Goal: Task Accomplishment & Management: Use online tool/utility

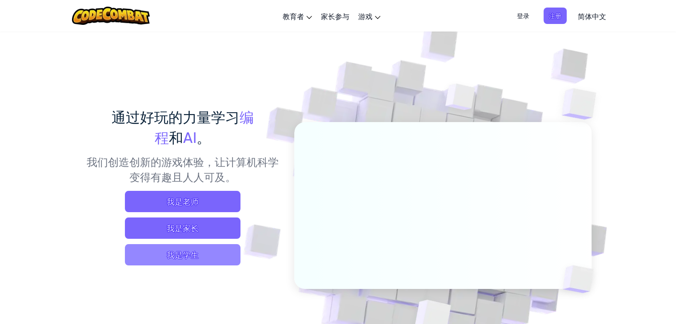
drag, startPoint x: 0, startPoint y: 0, endPoint x: 213, endPoint y: 251, distance: 329.1
click at [213, 251] on span "我是学生" at bounding box center [183, 254] width 116 height 21
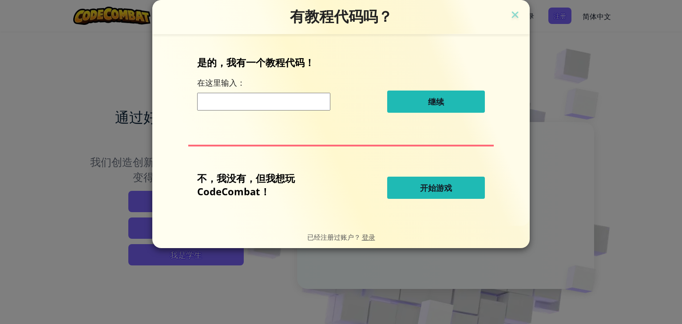
click at [423, 183] on font "开始游戏" at bounding box center [436, 188] width 32 height 11
click at [423, 194] on button "开始游戏" at bounding box center [436, 188] width 98 height 22
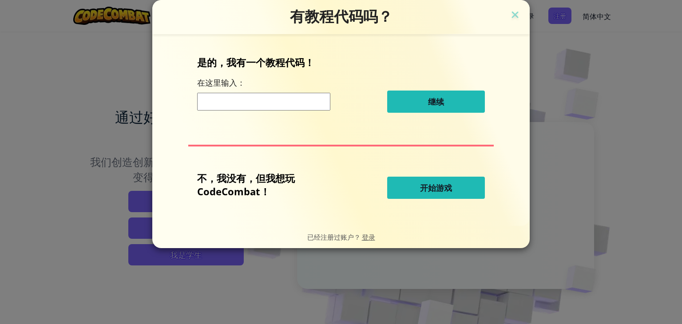
click at [423, 194] on button "开始游戏" at bounding box center [436, 188] width 98 height 22
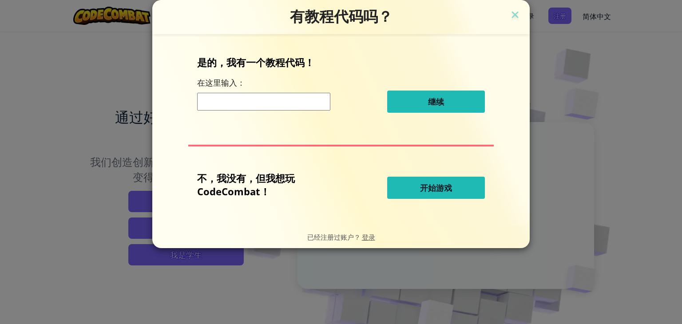
click at [423, 194] on button "开始游戏" at bounding box center [436, 188] width 98 height 22
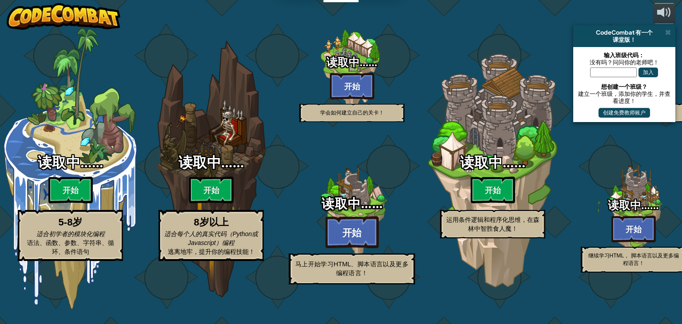
select select "zh-HANS"
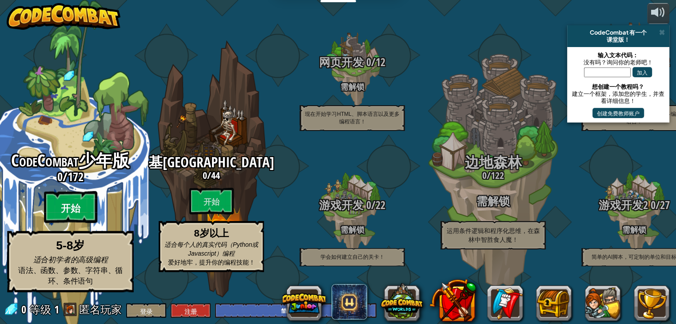
click at [83, 215] on btn "开始" at bounding box center [70, 207] width 53 height 32
select select "zh-HANS"
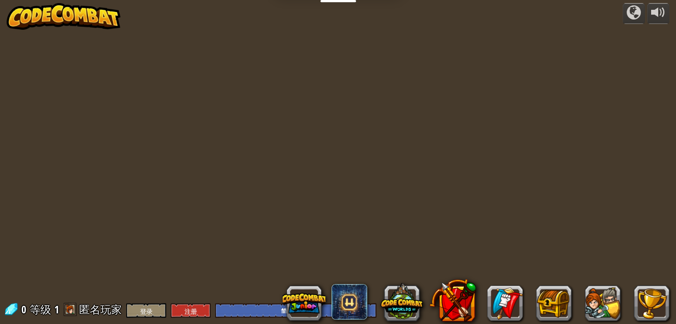
select select "zh-HANS"
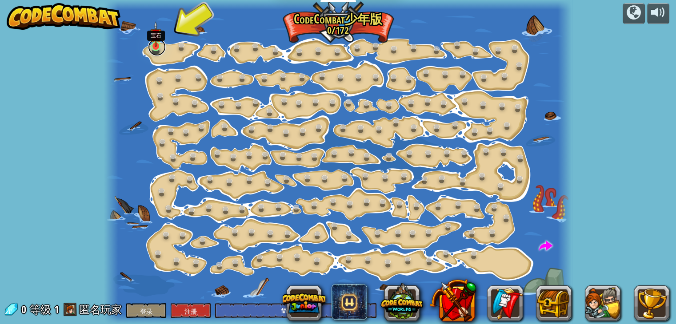
click at [156, 50] on link at bounding box center [157, 47] width 18 height 18
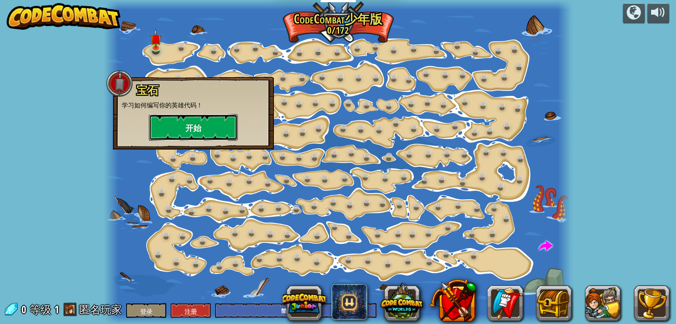
click at [193, 134] on button "开始" at bounding box center [193, 127] width 89 height 27
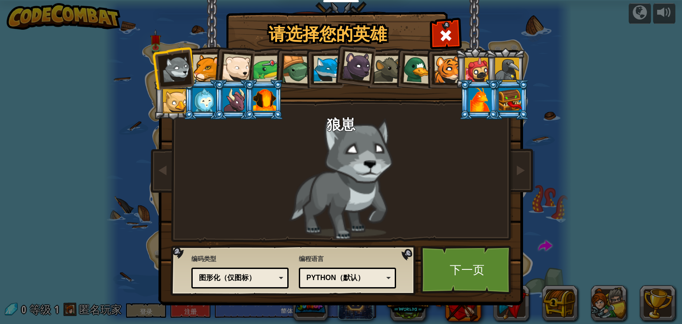
click at [206, 68] on div at bounding box center [206, 68] width 27 height 27
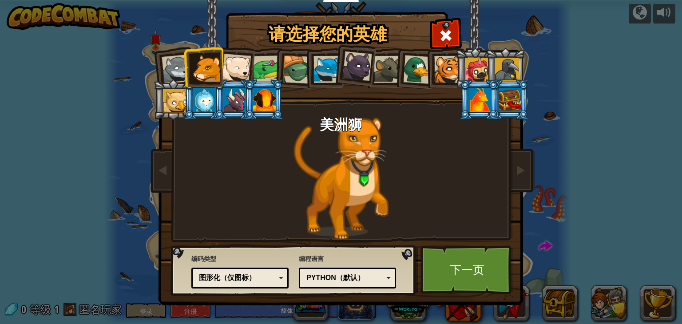
click at [181, 68] on div at bounding box center [176, 69] width 29 height 29
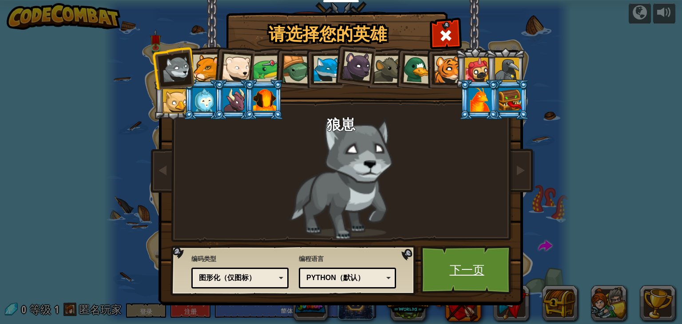
click at [452, 268] on font "下一页" at bounding box center [467, 270] width 35 height 16
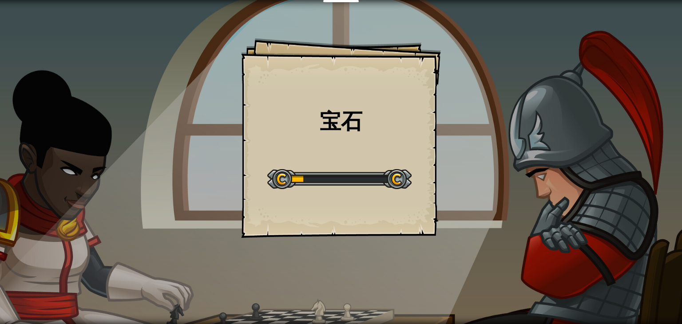
click at [288, 181] on div at bounding box center [339, 179] width 144 height 20
click at [298, 179] on div at bounding box center [339, 179] width 144 height 20
drag, startPoint x: 298, startPoint y: 179, endPoint x: 333, endPoint y: 101, distance: 86.1
click at [333, 101] on div "宝石 目标 起始级别 加载失败 订阅后才可以开始本关 订阅 您将需要加入一个课程来玩这个关卡 回到我的课程 请询问老师指定后续课程，或者联系客服购买课程或学习…" at bounding box center [341, 138] width 200 height 200
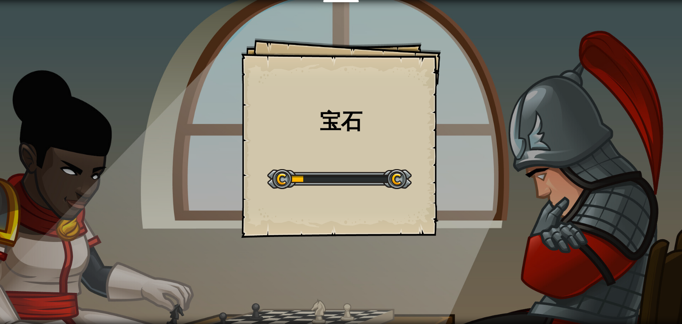
click at [333, 101] on div "宝石 目标 起始级别 加载失败 订阅后才可以开始本关 订阅 您将需要加入一个课程来玩这个关卡 回到我的课程 请询问老师指定后续课程，或者联系客服购买课程或学习…" at bounding box center [341, 138] width 200 height 200
drag, startPoint x: 333, startPoint y: 101, endPoint x: 331, endPoint y: 118, distance: 16.9
click at [331, 118] on div "宝石 目标 起始级别 加载失败 订阅后才可以开始本关 订阅 您将需要加入一个课程来玩这个关卡 回到我的课程 请询问老师指定后续课程，或者联系客服购买课程或学习…" at bounding box center [341, 138] width 200 height 200
click at [331, 118] on font "宝石" at bounding box center [341, 120] width 43 height 29
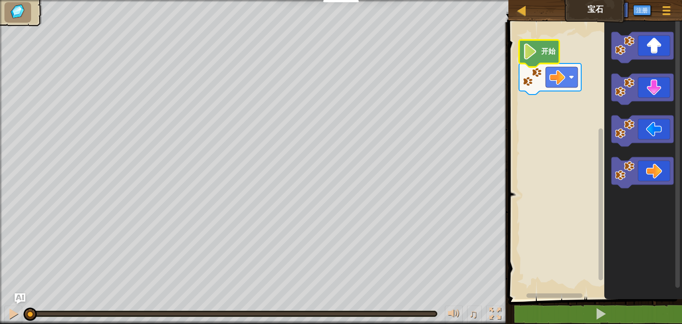
click at [535, 53] on image "街区工作区" at bounding box center [530, 52] width 15 height 16
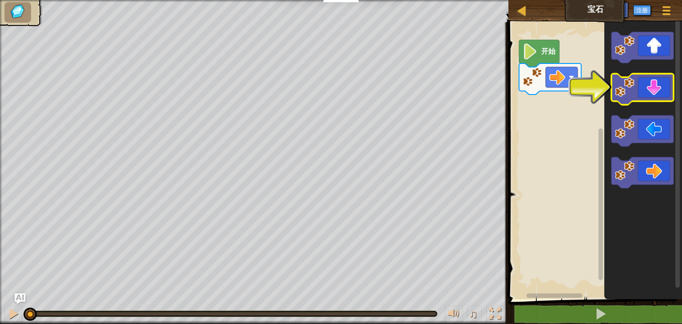
click at [643, 96] on icon "街区工作区" at bounding box center [643, 89] width 62 height 31
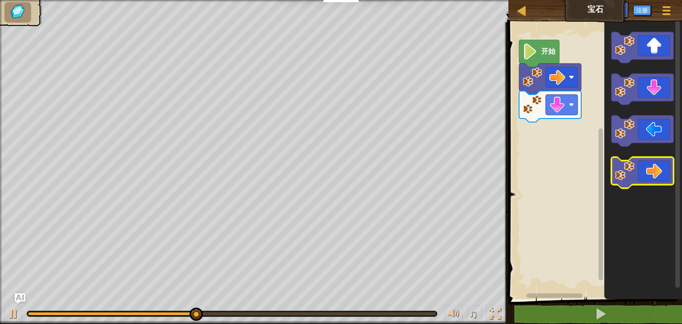
click at [644, 181] on icon "街区工作区" at bounding box center [643, 172] width 62 height 31
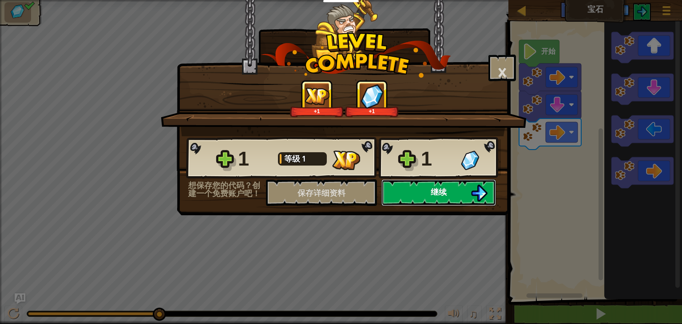
drag, startPoint x: 470, startPoint y: 198, endPoint x: 433, endPoint y: 199, distance: 36.9
click at [433, 199] on button "继续" at bounding box center [439, 192] width 115 height 27
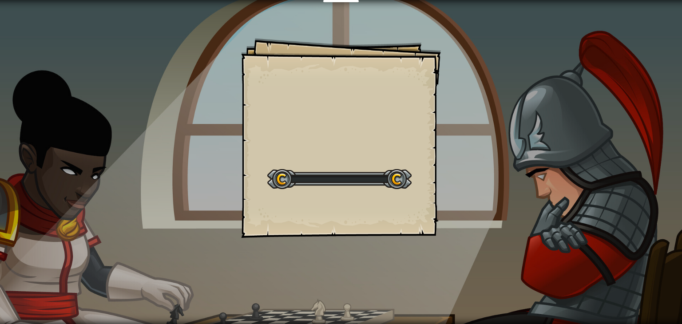
click at [433, 199] on div "Goals Start Level 载入失败 订阅后才可开始本关 订阅 你将需要加入一个课程来玩这个关卡 回到我的课程 请询问老师分配后续课程，或者联系客服购…" at bounding box center [341, 138] width 200 height 200
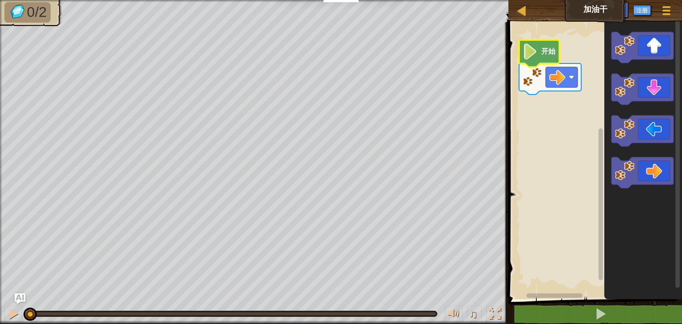
click at [537, 59] on image "街区工作区" at bounding box center [530, 52] width 15 height 16
click at [636, 161] on icon "街区工作区" at bounding box center [643, 172] width 62 height 31
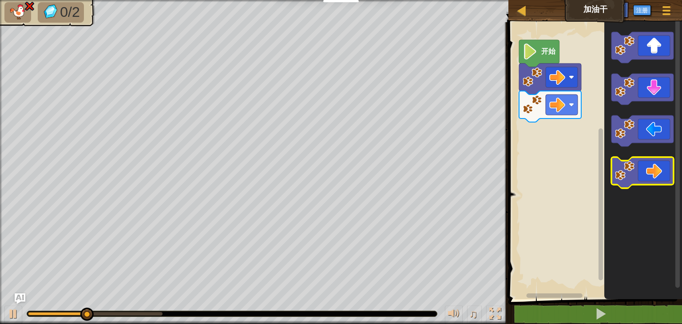
click at [636, 161] on icon "街区工作区" at bounding box center [643, 172] width 62 height 31
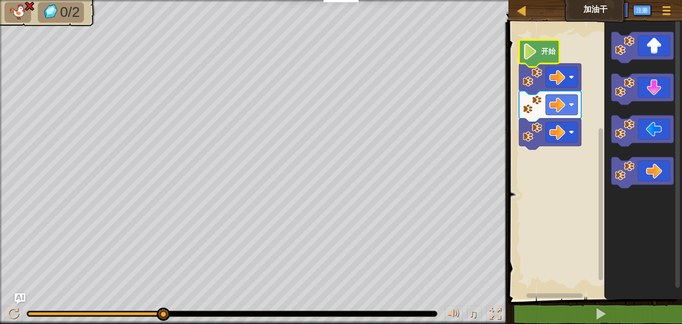
click at [554, 51] on text "开始" at bounding box center [548, 52] width 15 height 8
click at [522, 15] on div "地图 加油干 游戏菜单 注册 询问人工智能" at bounding box center [596, 11] width 174 height 22
click at [522, 15] on div at bounding box center [522, 10] width 11 height 11
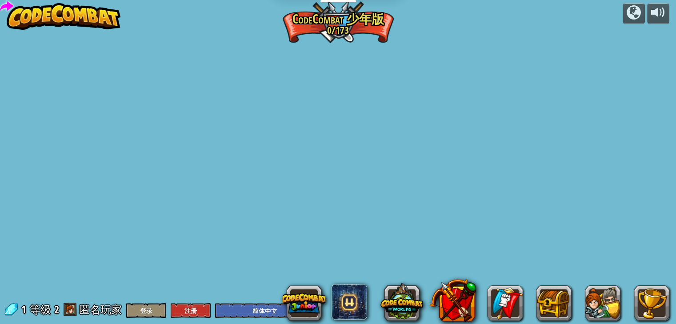
select select "zh-HANS"
click at [534, 43] on div "powered by 逐步变化 (需解锁) 更改步骤参数。 聪明行动 (需解锁) 现在我们真的在走路了！ 加油干 去拿更多的宝石。 开始 闪亮 (需解锁) 看…" at bounding box center [338, 162] width 676 height 324
drag, startPoint x: 159, startPoint y: 311, endPoint x: 116, endPoint y: 331, distance: 48.7
click at [116, 0] on html "教育者 创建免费账号 学校和学区解决方案 教师工具包预览 符合标准 效益研究 成功故事 专业发展 编码一小时 资助和资金来源 请求演示或报价 家长参与 游戏 …" at bounding box center [338, 0] width 676 height 0
select select "zh-HANS"
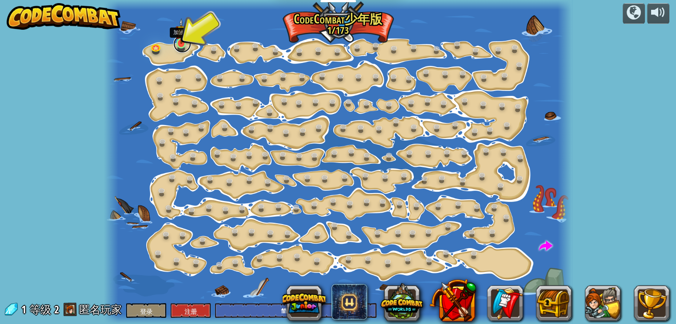
click at [181, 46] on link at bounding box center [182, 44] width 18 height 18
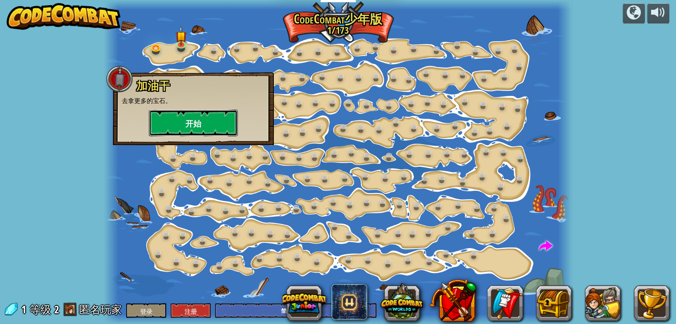
click at [171, 120] on button "开始" at bounding box center [193, 123] width 89 height 27
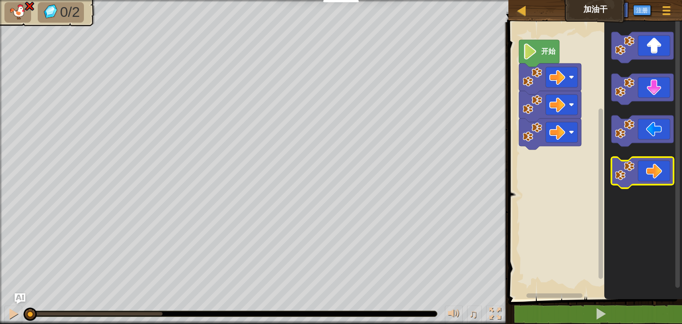
click at [653, 172] on icon "街区工作区" at bounding box center [643, 172] width 62 height 31
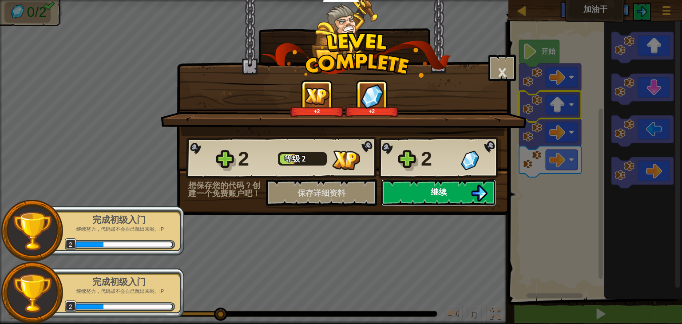
click at [433, 187] on font "继续" at bounding box center [439, 192] width 16 height 11
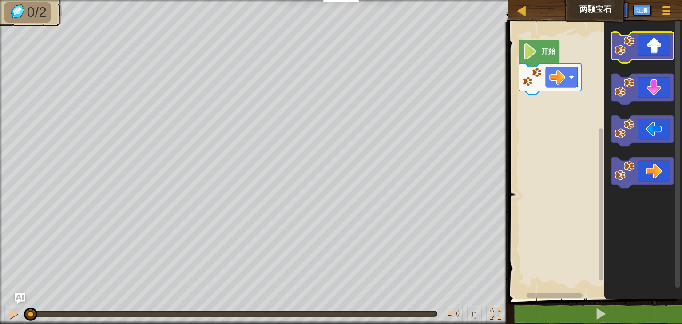
click at [636, 57] on icon "街区工作区" at bounding box center [643, 47] width 62 height 31
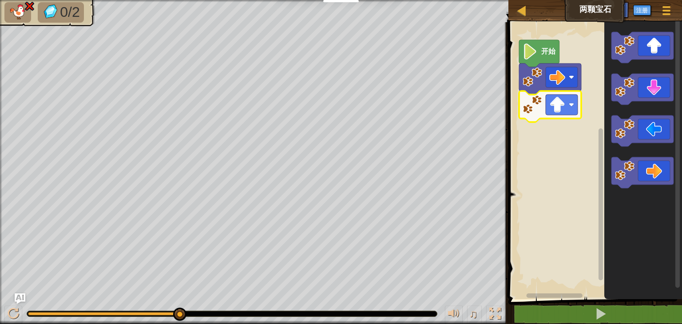
click at [534, 114] on image "街区工作区" at bounding box center [533, 105] width 20 height 20
click at [552, 95] on rect "街区工作区" at bounding box center [562, 105] width 32 height 20
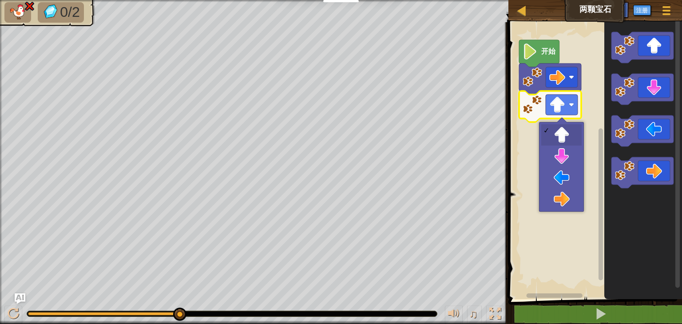
click at [539, 105] on image "街区工作区" at bounding box center [533, 105] width 20 height 20
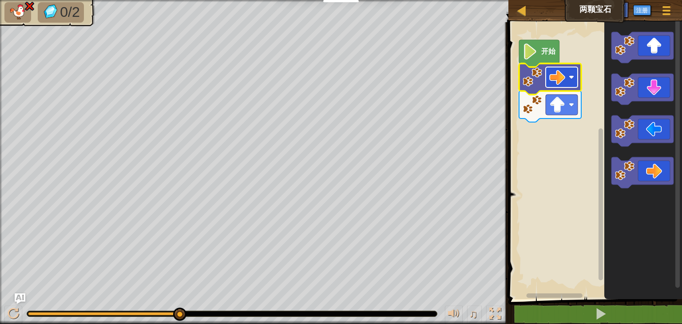
click at [564, 81] on image "街区工作区" at bounding box center [558, 77] width 16 height 16
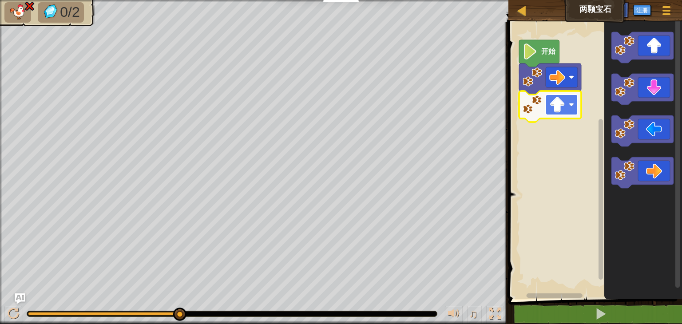
click at [564, 103] on image "街区工作区" at bounding box center [558, 105] width 16 height 16
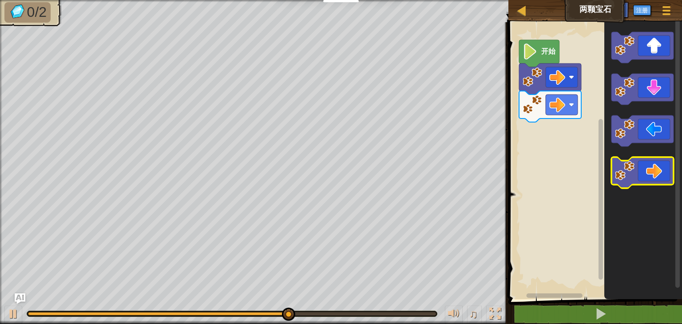
click at [628, 175] on image "街区工作区" at bounding box center [625, 171] width 20 height 20
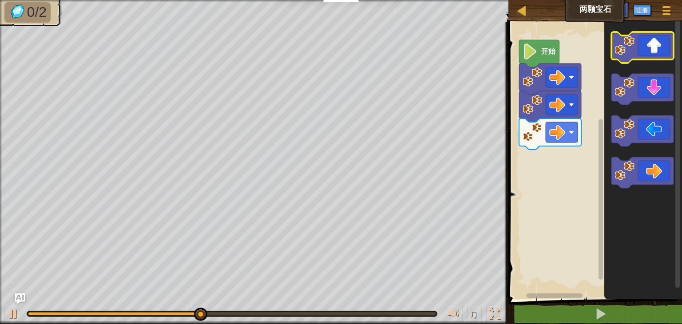
click at [641, 54] on icon "街区工作区" at bounding box center [643, 47] width 62 height 31
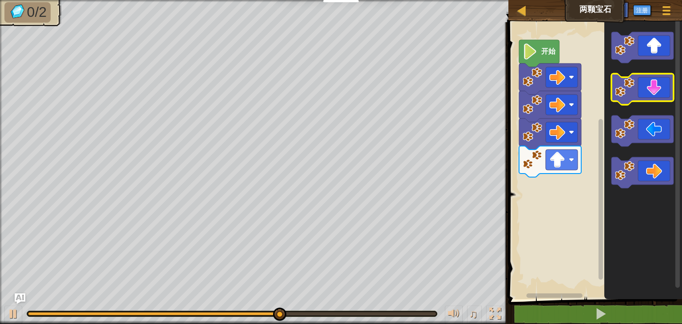
click at [648, 86] on icon "街区工作区" at bounding box center [643, 89] width 62 height 31
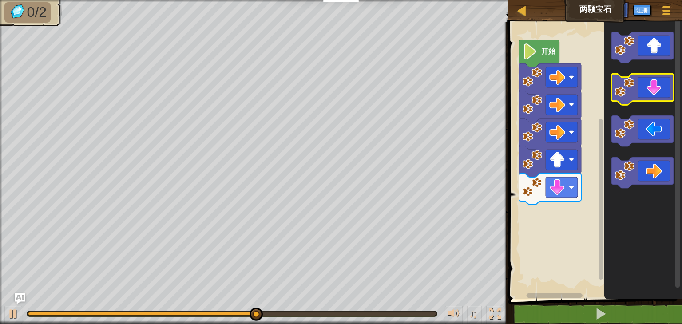
click at [648, 86] on icon "街区工作区" at bounding box center [643, 89] width 62 height 31
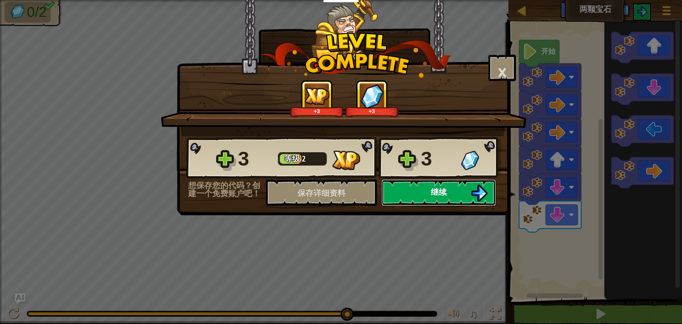
click at [412, 189] on button "继续" at bounding box center [439, 192] width 115 height 27
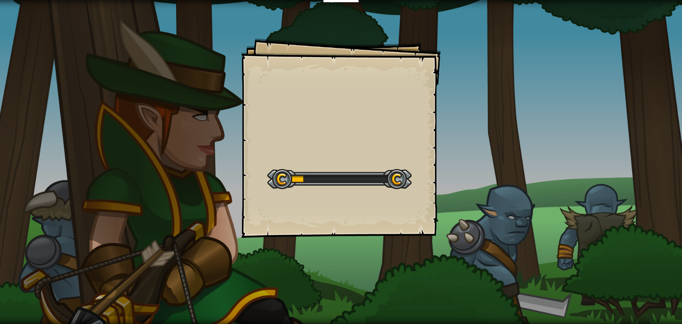
click at [412, 189] on div "Goals Start Level 载入失败 订阅后才可开始本关 订阅 你将需要加入一个课程来玩这个关卡 回到我的课程 请询问老师分配后续课程，或者联系客服购…" at bounding box center [341, 138] width 200 height 200
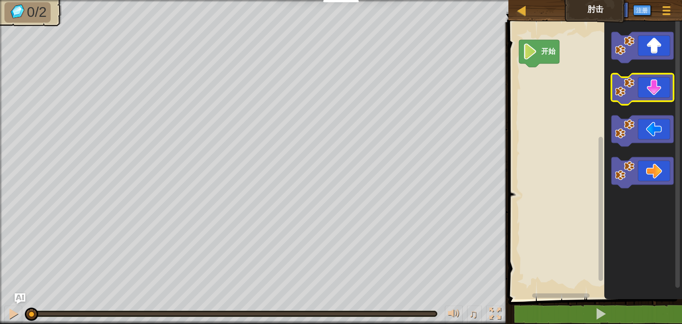
click at [628, 75] on rect "街区工作区" at bounding box center [643, 89] width 62 height 31
click at [630, 88] on image "街区工作区" at bounding box center [625, 88] width 20 height 20
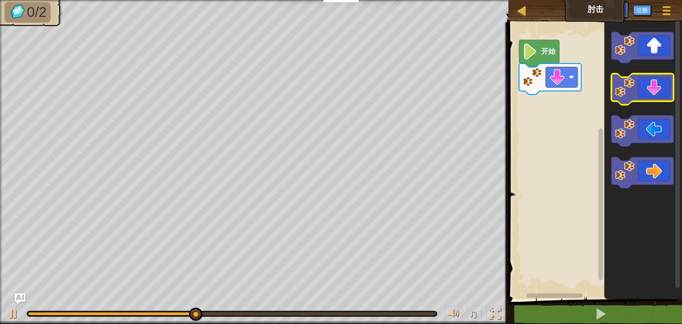
click at [633, 80] on image "街区工作区" at bounding box center [625, 88] width 20 height 20
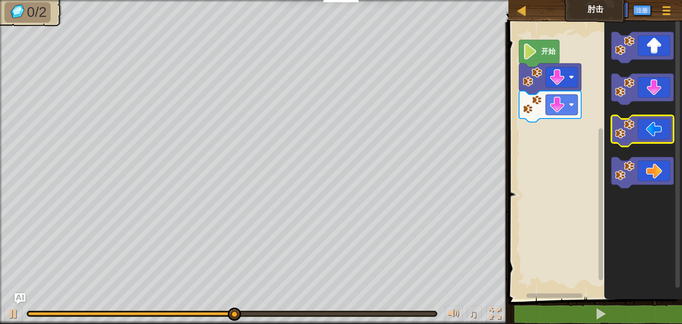
click at [639, 128] on icon "街区工作区" at bounding box center [643, 131] width 62 height 31
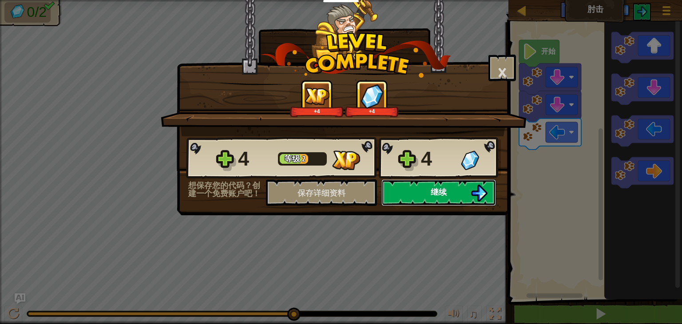
click at [428, 191] on button "继续" at bounding box center [439, 192] width 115 height 27
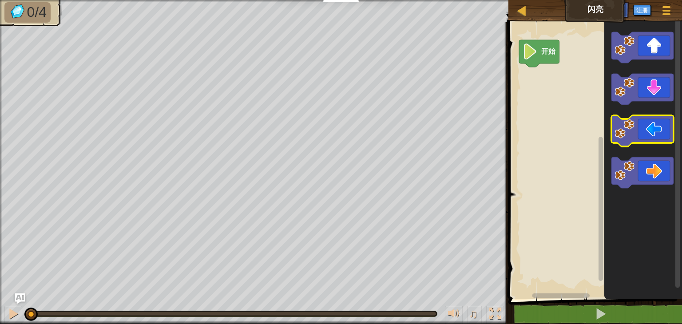
click at [632, 128] on image "街区工作区" at bounding box center [625, 130] width 20 height 20
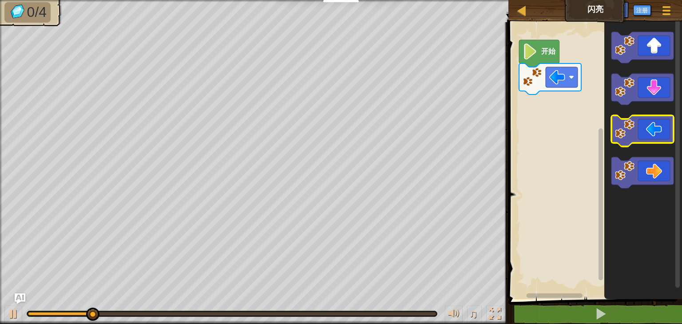
click at [632, 128] on image "街区工作区" at bounding box center [625, 130] width 20 height 20
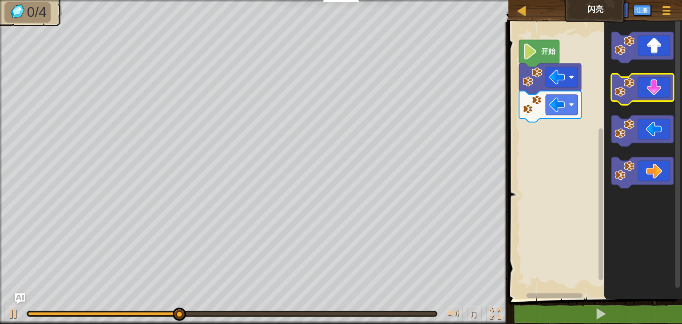
click at [636, 82] on icon "街区工作区" at bounding box center [643, 89] width 62 height 31
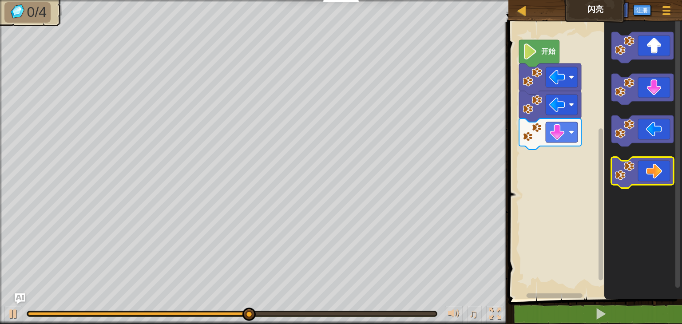
click at [661, 171] on icon "街区工作区" at bounding box center [643, 172] width 62 height 31
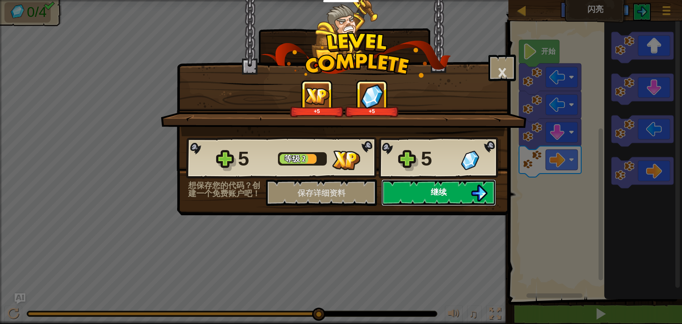
click at [403, 189] on button "继续" at bounding box center [439, 192] width 115 height 27
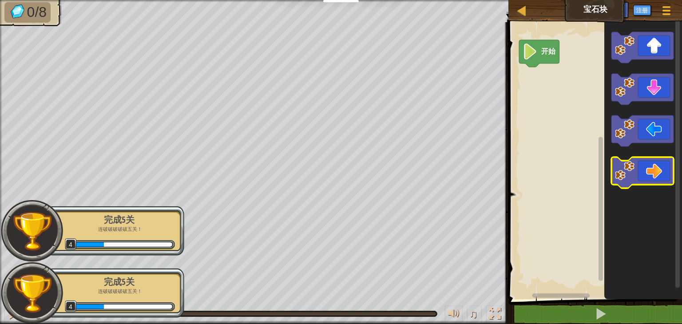
click at [637, 174] on icon "街区工作区" at bounding box center [643, 172] width 62 height 31
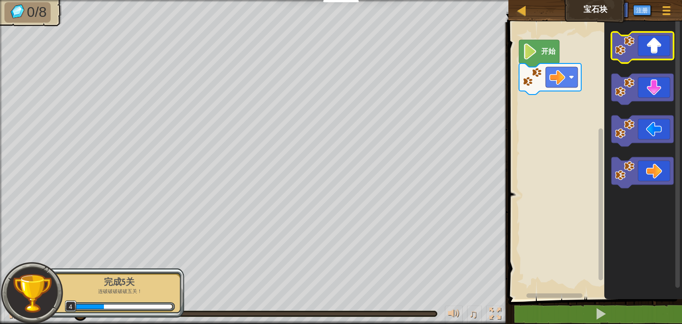
click at [635, 48] on icon "街区工作区" at bounding box center [643, 47] width 62 height 31
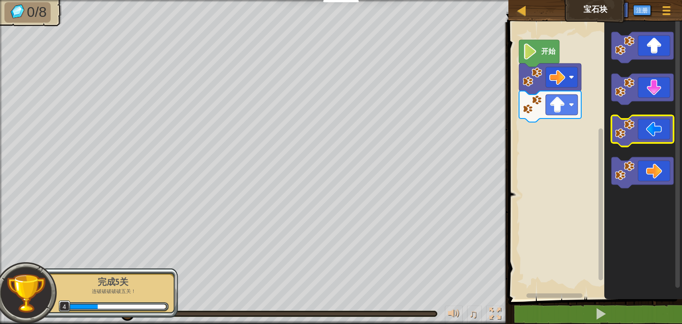
click at [642, 123] on icon "街区工作区" at bounding box center [643, 131] width 62 height 31
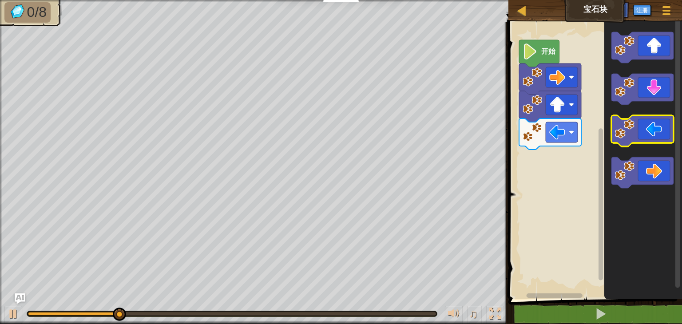
click at [642, 123] on icon "街区工作区" at bounding box center [643, 131] width 62 height 31
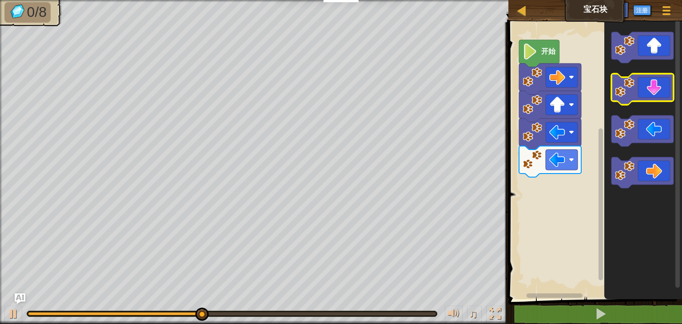
click at [650, 94] on icon "街区工作区" at bounding box center [643, 89] width 62 height 31
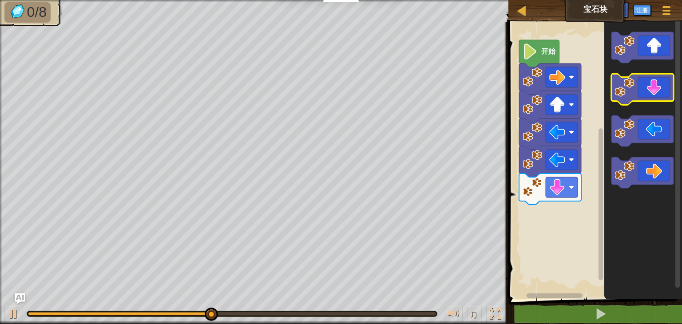
click at [650, 94] on icon "街区工作区" at bounding box center [643, 89] width 62 height 31
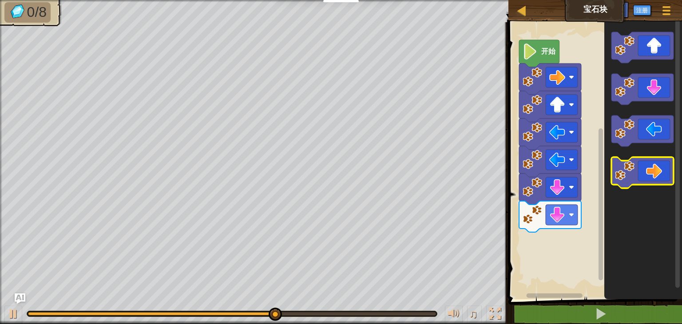
click at [636, 175] on icon "街区工作区" at bounding box center [643, 172] width 62 height 31
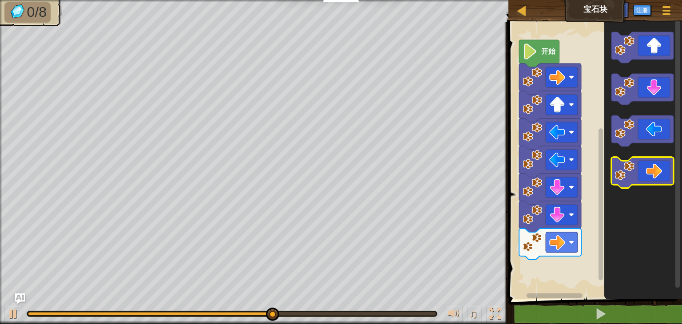
click at [636, 175] on icon "街区工作区" at bounding box center [643, 172] width 62 height 31
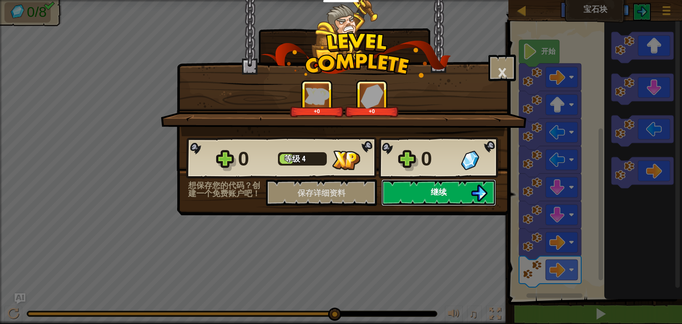
click at [450, 196] on button "继续" at bounding box center [439, 192] width 115 height 27
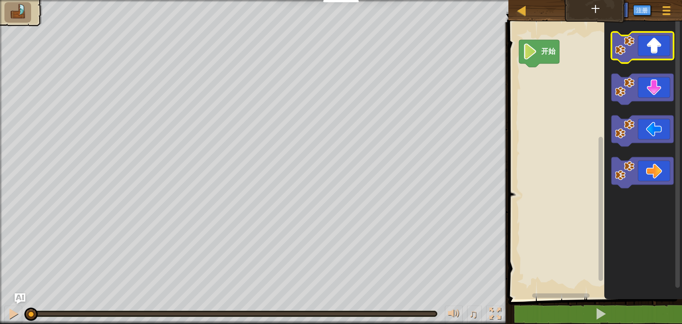
click at [639, 47] on icon "街区工作区" at bounding box center [643, 47] width 62 height 31
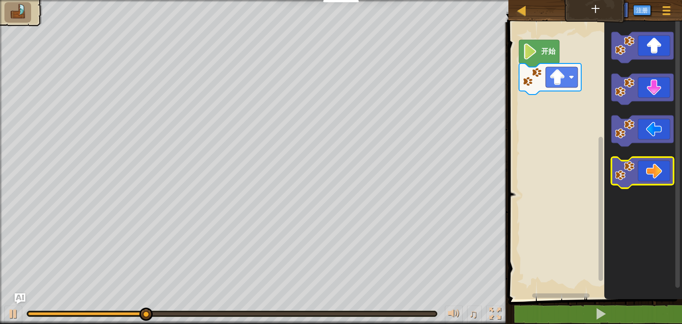
click at [619, 167] on image "街区工作区" at bounding box center [625, 171] width 20 height 20
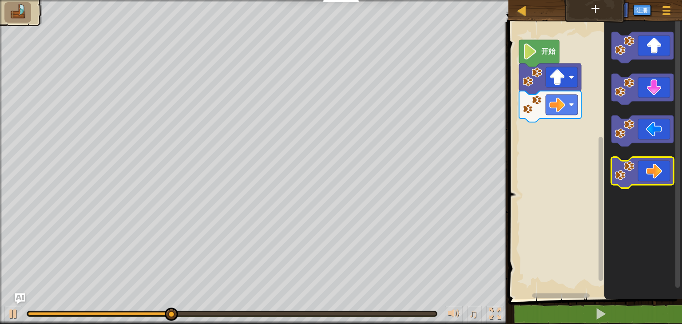
click at [619, 167] on image "街区工作区" at bounding box center [625, 171] width 20 height 20
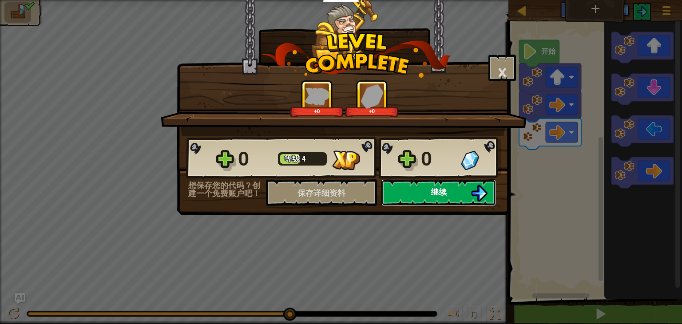
click at [437, 192] on font "继续" at bounding box center [439, 192] width 16 height 11
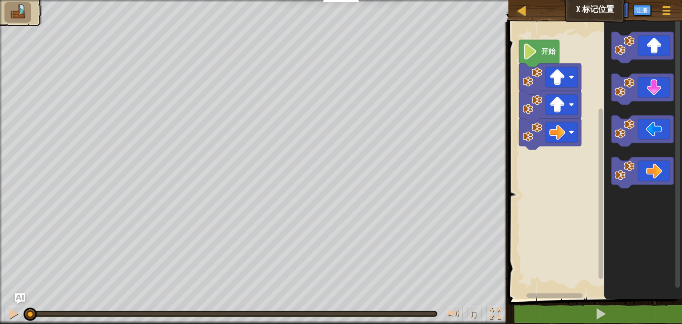
click at [535, 59] on image "街区工作区" at bounding box center [530, 52] width 15 height 16
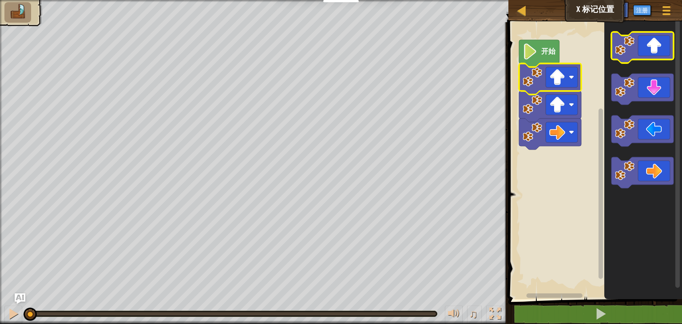
click at [635, 49] on icon "街区工作区" at bounding box center [643, 47] width 62 height 31
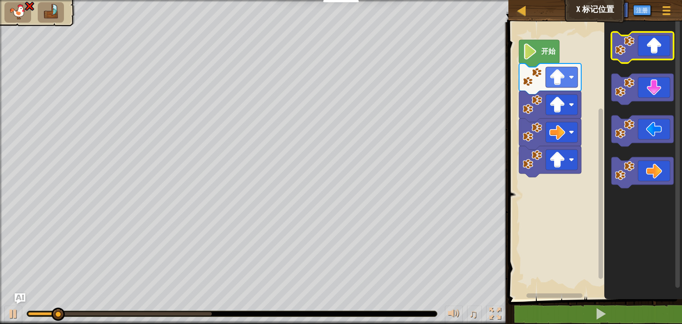
click at [635, 49] on icon "街区工作区" at bounding box center [643, 47] width 62 height 31
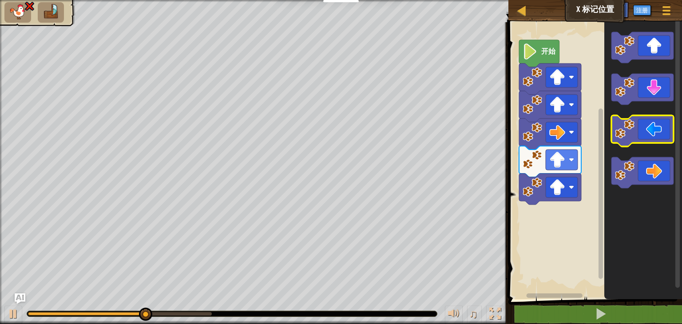
click at [650, 124] on icon "街区工作区" at bounding box center [643, 131] width 62 height 31
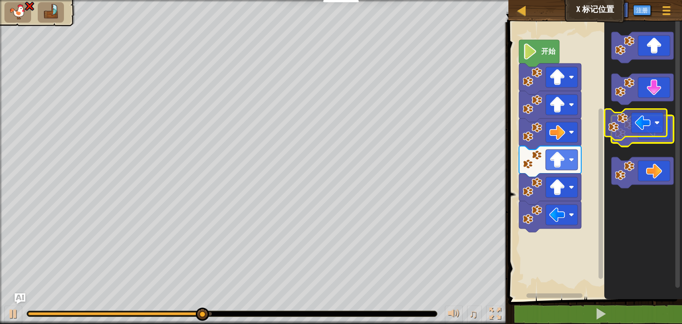
click at [645, 123] on icon "街区工作区" at bounding box center [643, 131] width 62 height 31
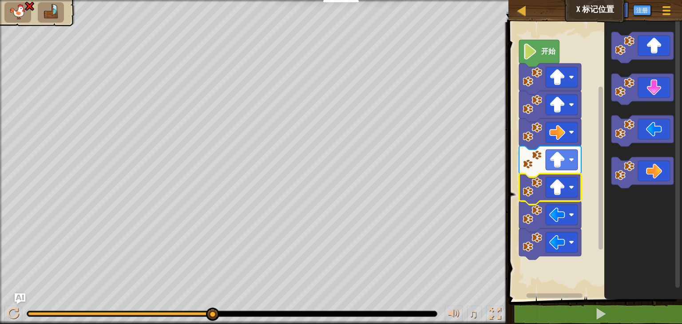
click at [538, 185] on image "街区工作区" at bounding box center [533, 188] width 20 height 20
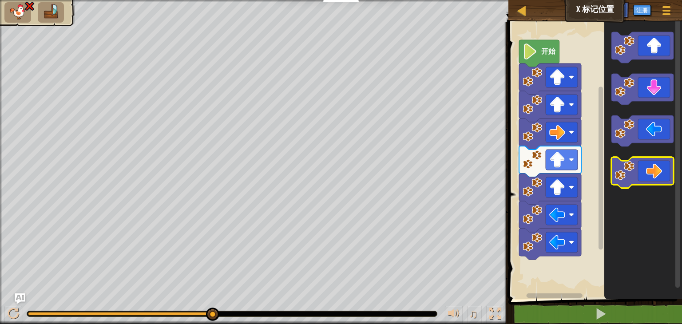
click at [628, 181] on icon "街区工作区" at bounding box center [643, 172] width 62 height 31
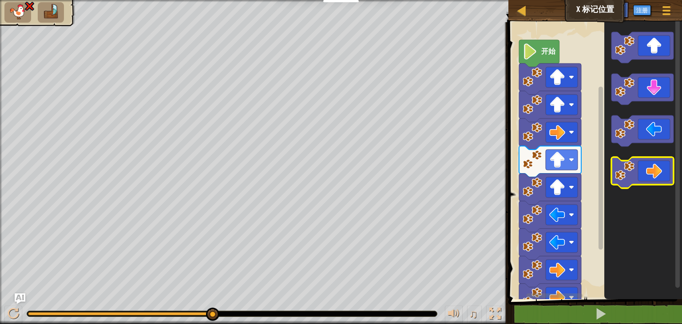
click at [628, 181] on icon "街区工作区" at bounding box center [643, 172] width 62 height 31
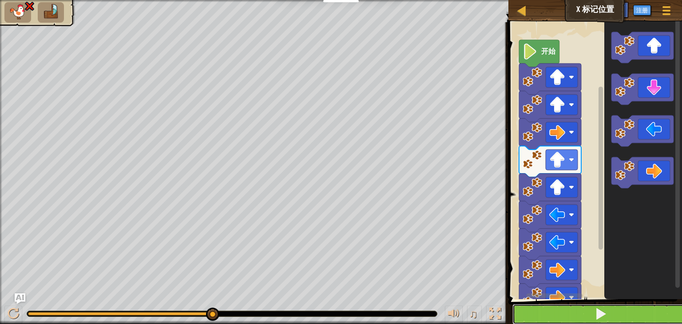
click at [570, 319] on button at bounding box center [601, 314] width 176 height 20
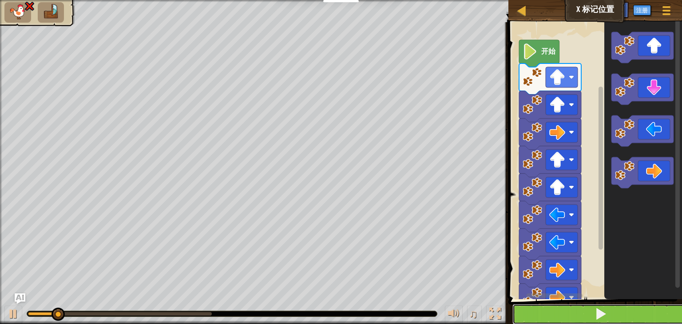
click at [570, 319] on button at bounding box center [601, 314] width 176 height 20
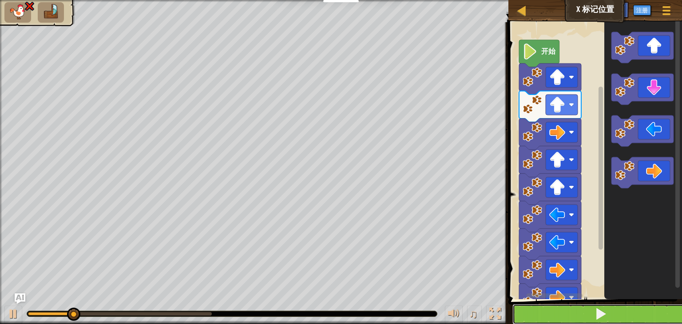
click at [570, 319] on button at bounding box center [601, 314] width 176 height 20
click at [584, 314] on button at bounding box center [601, 314] width 176 height 20
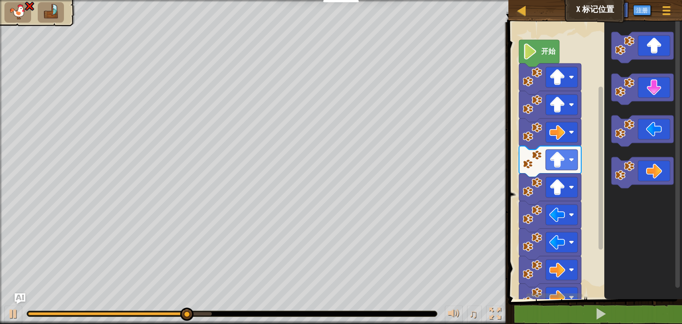
click at [535, 169] on icon "街区工作区" at bounding box center [550, 161] width 62 height 31
click at [522, 175] on icon "街区工作区" at bounding box center [550, 189] width 62 height 31
click at [525, 167] on image "街区工作区" at bounding box center [533, 160] width 20 height 20
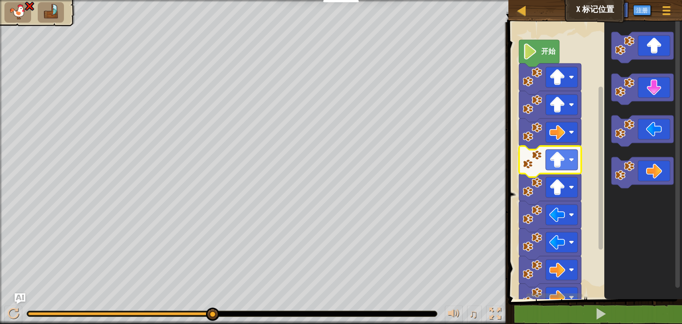
click at [525, 167] on image "街区工作区" at bounding box center [533, 160] width 20 height 20
click at [525, 171] on icon "街区工作区" at bounding box center [550, 161] width 62 height 31
click at [532, 164] on image "街区工作区" at bounding box center [533, 160] width 20 height 20
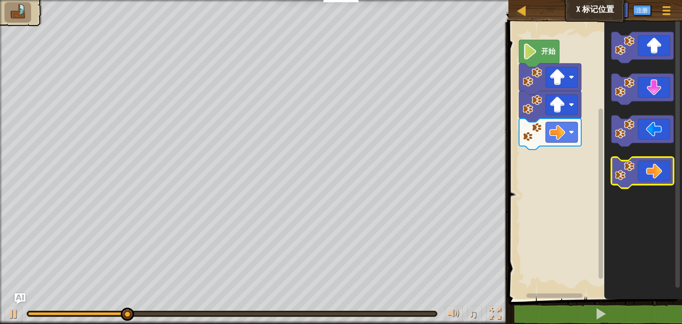
click at [656, 170] on icon "街区工作区" at bounding box center [643, 172] width 62 height 31
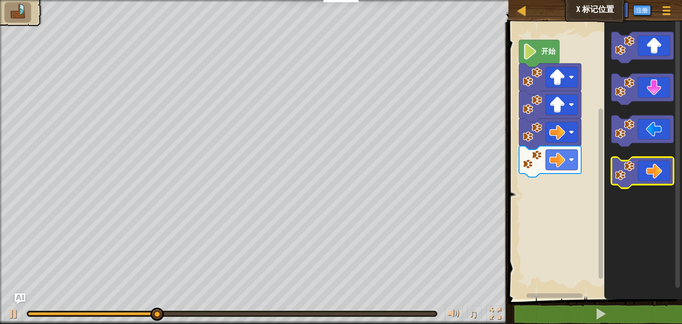
click at [656, 170] on icon "街区工作区" at bounding box center [643, 172] width 62 height 31
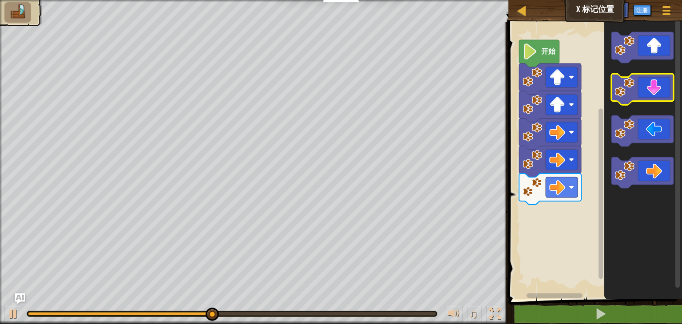
click at [656, 96] on icon "街区工作区" at bounding box center [643, 89] width 62 height 31
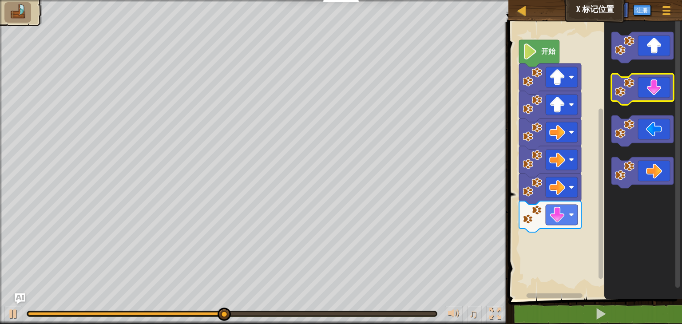
click at [656, 96] on icon "街区工作区" at bounding box center [643, 89] width 62 height 31
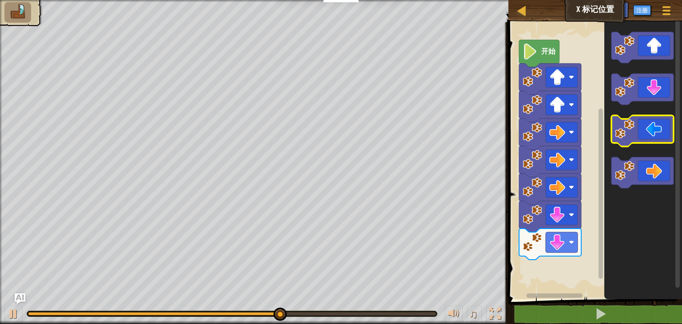
click at [648, 120] on icon "街区工作区" at bounding box center [643, 131] width 62 height 31
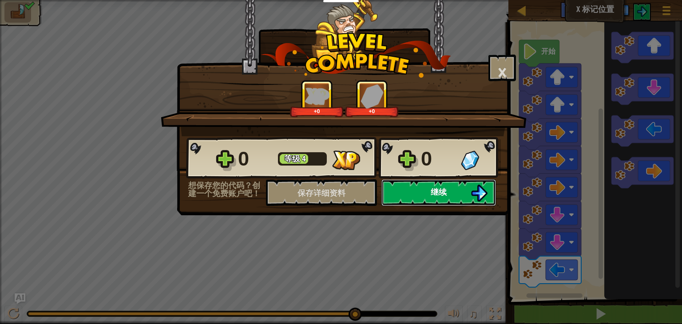
click at [403, 189] on button "继续" at bounding box center [439, 192] width 115 height 27
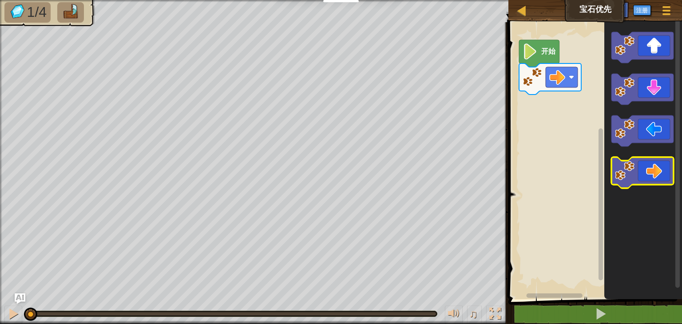
click at [645, 167] on icon "街区工作区" at bounding box center [643, 172] width 62 height 31
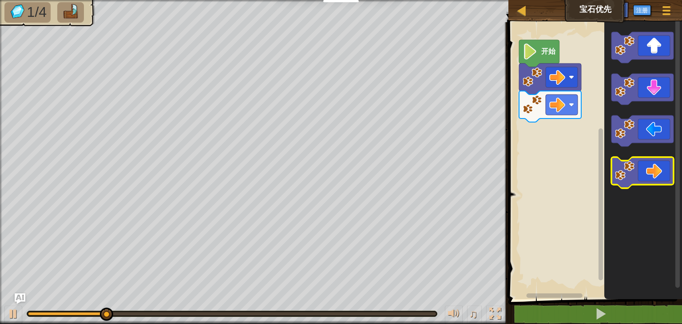
click at [651, 167] on icon "街区工作区" at bounding box center [643, 172] width 62 height 31
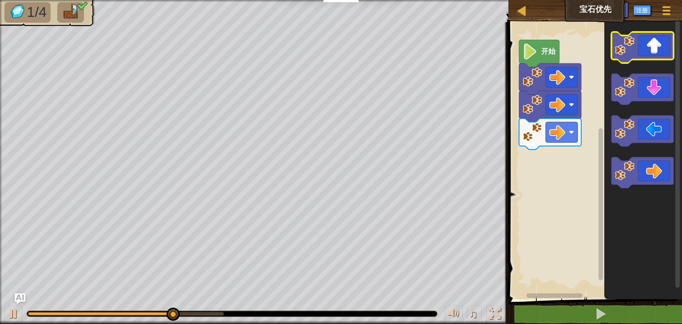
click at [650, 49] on icon "街区工作区" at bounding box center [643, 47] width 62 height 31
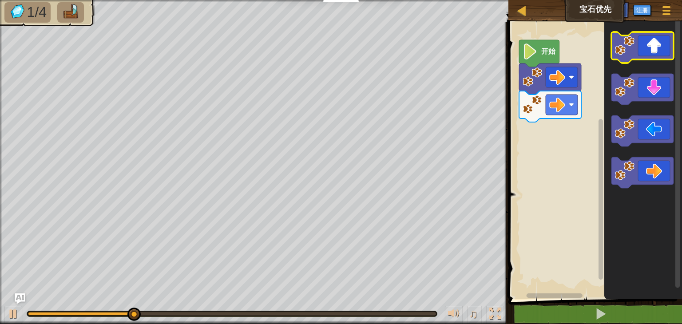
click at [636, 54] on icon "街区工作区" at bounding box center [643, 47] width 62 height 31
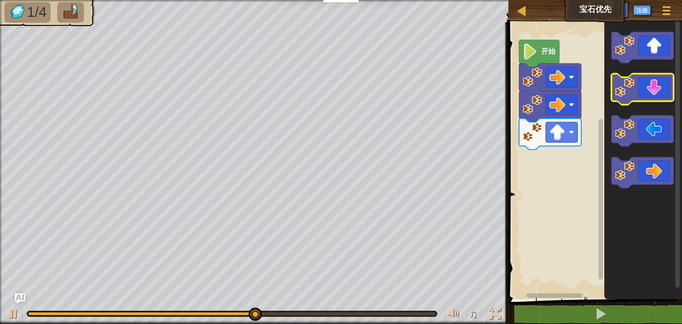
click at [652, 89] on icon "街区工作区" at bounding box center [643, 89] width 62 height 31
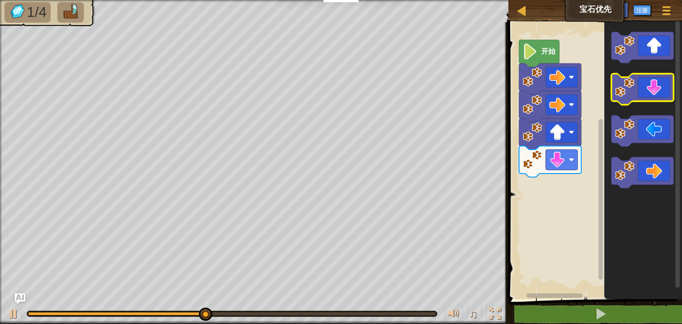
click at [652, 89] on icon "街区工作区" at bounding box center [643, 89] width 62 height 31
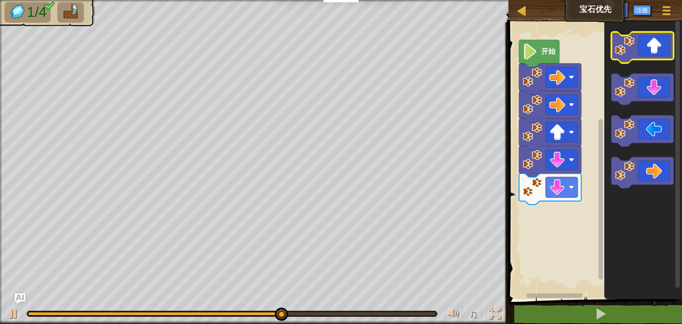
click at [657, 47] on icon "街区工作区" at bounding box center [643, 47] width 62 height 31
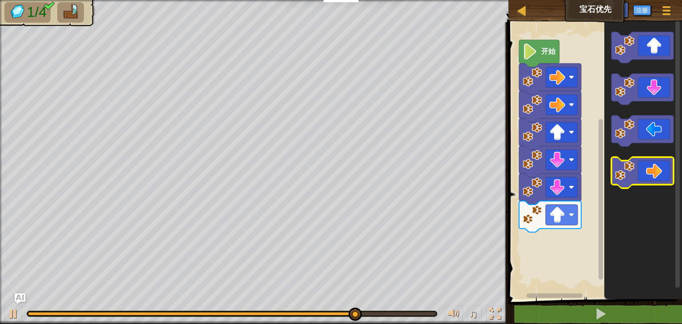
click at [665, 158] on icon "街区工作区" at bounding box center [643, 172] width 62 height 31
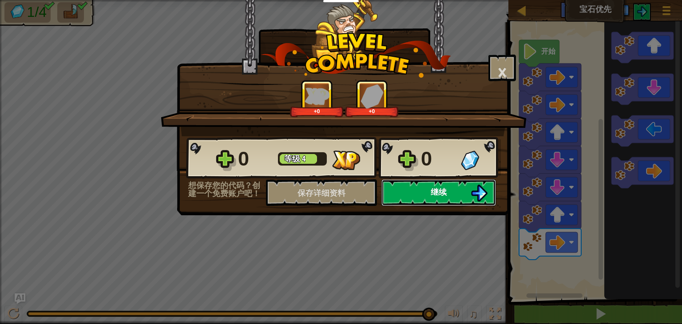
click at [410, 190] on button "继续" at bounding box center [439, 192] width 115 height 27
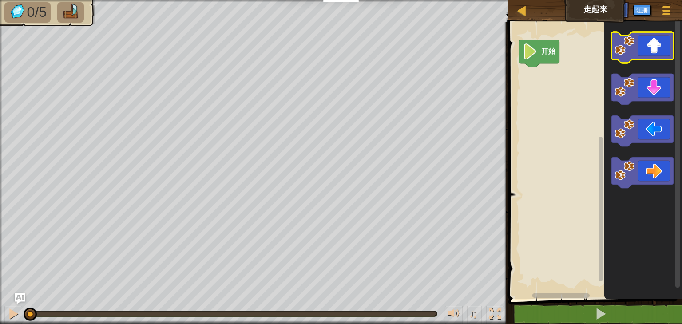
click at [626, 56] on icon "街区工作区" at bounding box center [643, 47] width 62 height 31
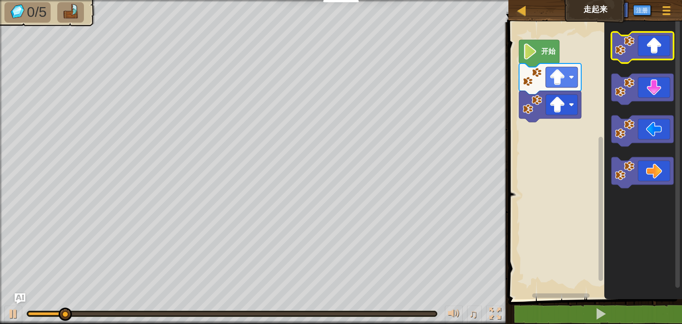
click at [626, 56] on icon "街区工作区" at bounding box center [643, 47] width 62 height 31
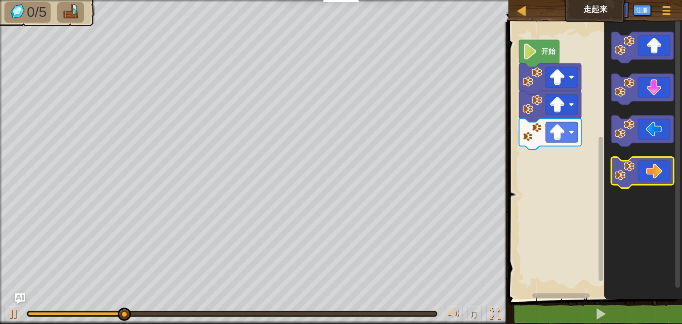
click at [649, 176] on icon "街区工作区" at bounding box center [643, 172] width 62 height 31
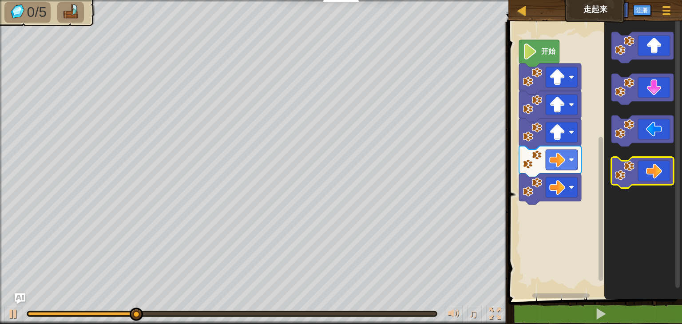
click at [649, 176] on icon "街区工作区" at bounding box center [643, 172] width 62 height 31
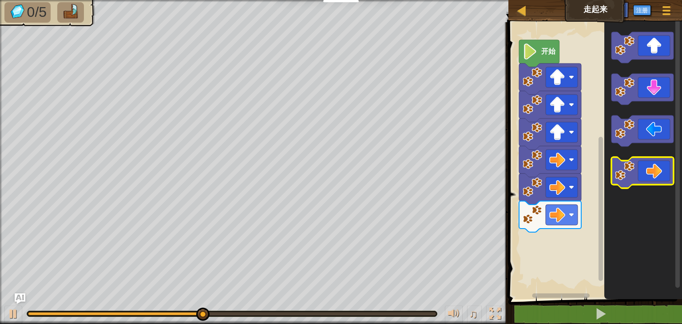
click at [649, 176] on icon "街区工作区" at bounding box center [643, 172] width 62 height 31
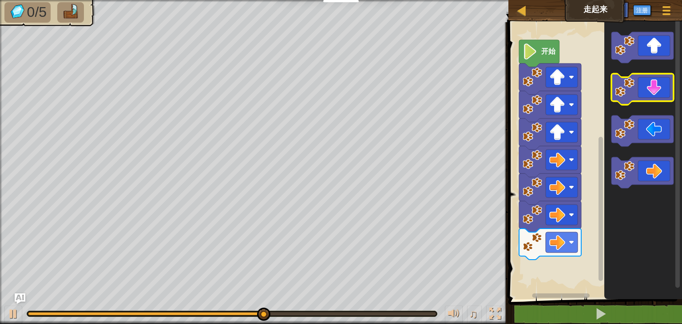
click at [647, 86] on icon "街区工作区" at bounding box center [643, 89] width 62 height 31
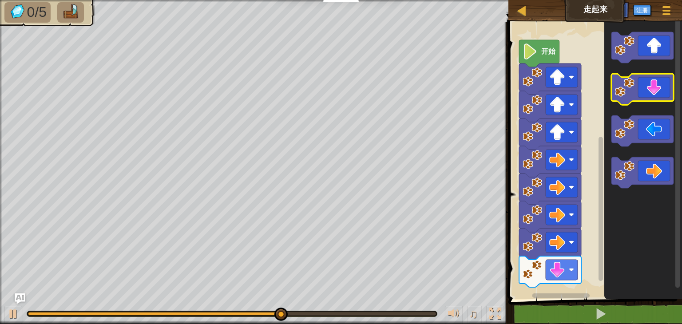
click at [647, 86] on icon "街区工作区" at bounding box center [643, 89] width 62 height 31
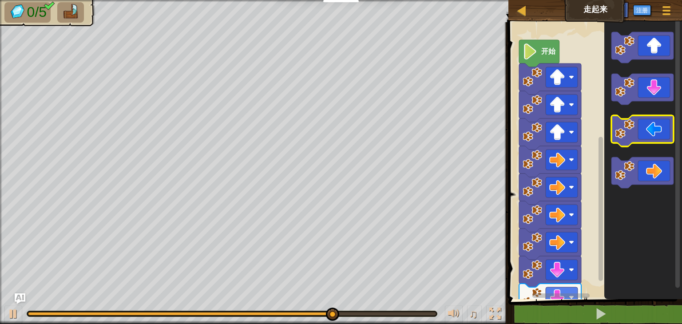
click at [647, 135] on icon "街区工作区" at bounding box center [643, 131] width 62 height 31
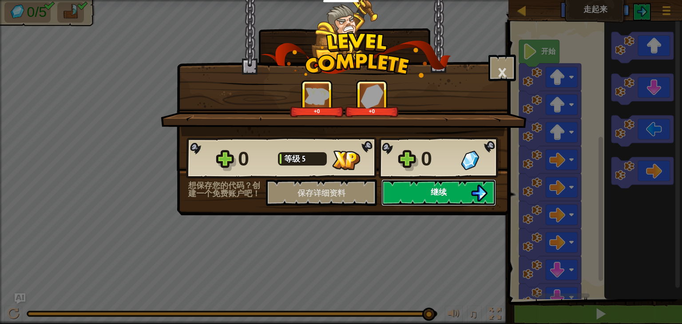
click at [438, 196] on font "继续" at bounding box center [439, 192] width 16 height 11
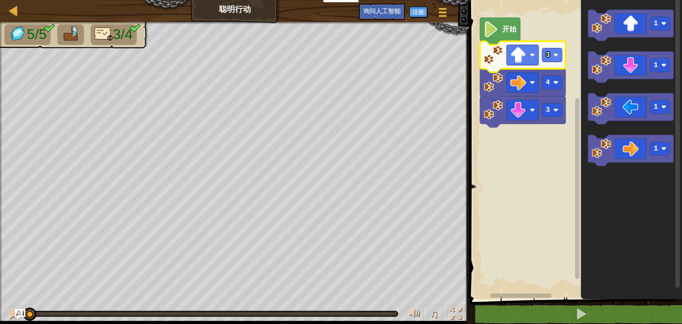
click at [547, 56] on text "3" at bounding box center [548, 55] width 4 height 8
click at [497, 34] on image "街区工作区" at bounding box center [491, 29] width 15 height 16
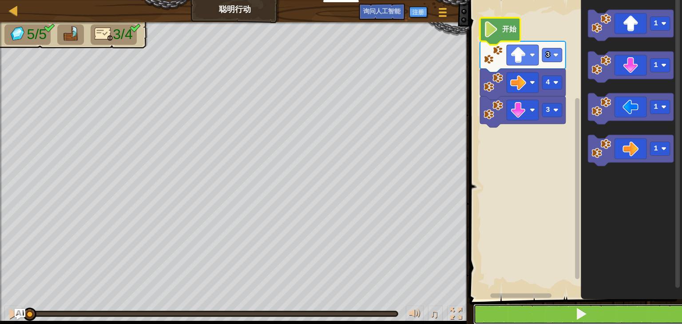
click at [531, 308] on button at bounding box center [581, 314] width 215 height 20
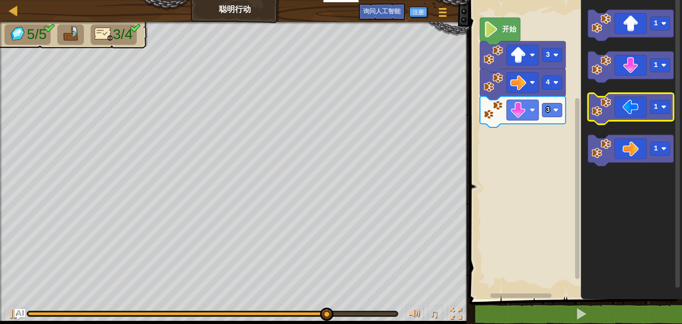
click at [599, 120] on icon "街区工作区" at bounding box center [631, 108] width 86 height 31
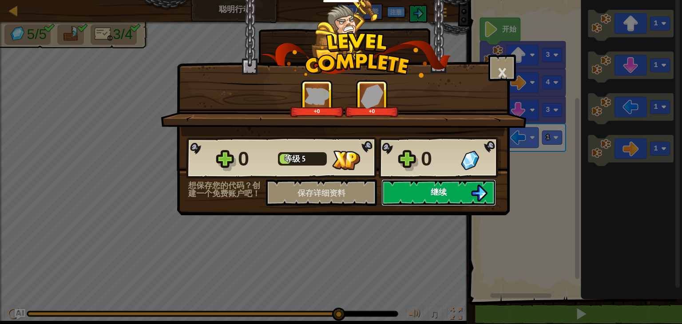
click at [437, 185] on button "继续" at bounding box center [439, 192] width 115 height 27
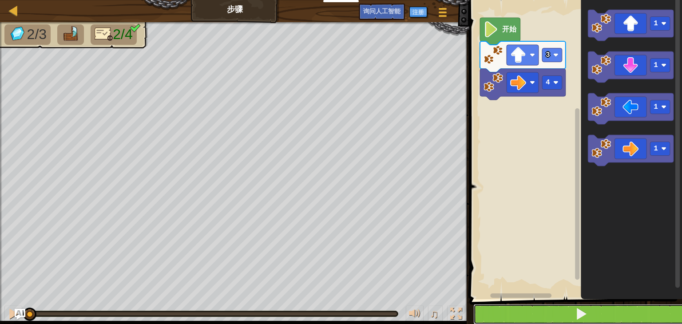
click at [537, 307] on button at bounding box center [581, 314] width 215 height 20
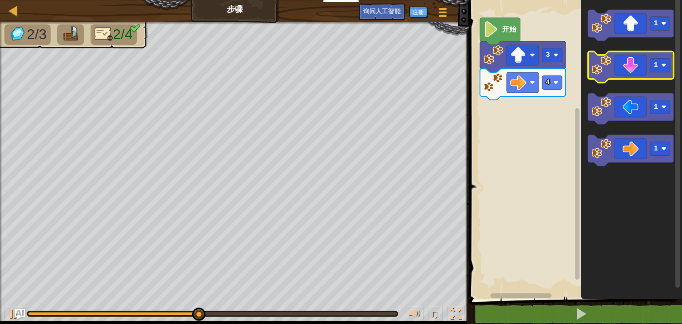
click at [626, 61] on icon "街区工作区" at bounding box center [631, 67] width 86 height 31
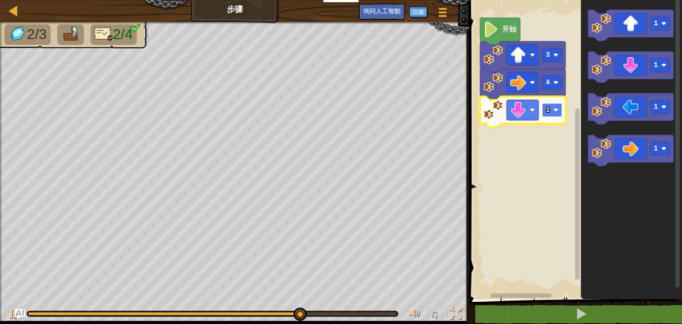
click at [553, 116] on rect "街区工作区" at bounding box center [552, 111] width 20 height 14
click at [554, 114] on rect "街区工作区" at bounding box center [552, 111] width 20 height 14
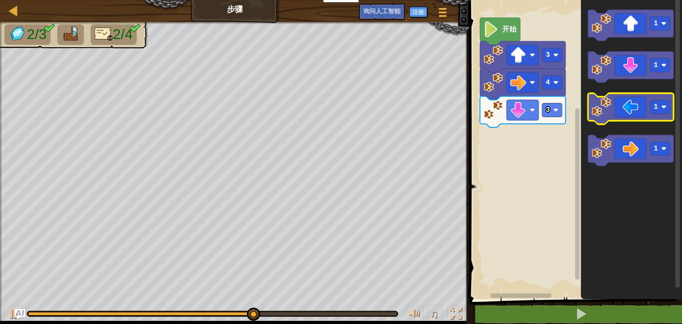
click at [603, 116] on image "街区工作区" at bounding box center [602, 107] width 20 height 20
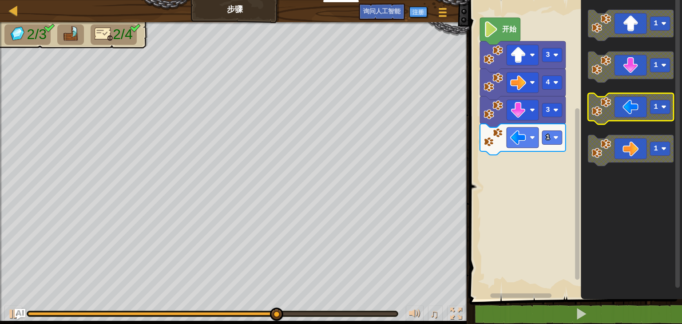
click at [603, 116] on image "街区工作区" at bounding box center [602, 107] width 20 height 20
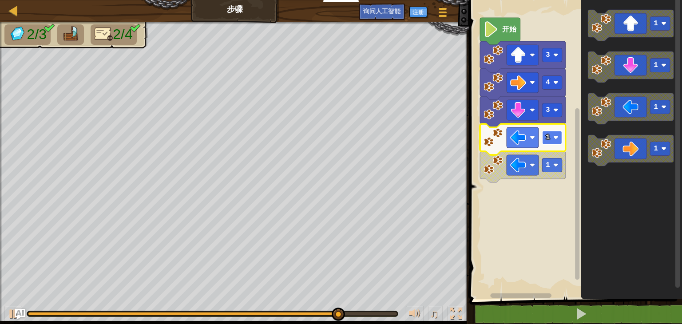
click at [554, 136] on image "街区工作区" at bounding box center [556, 137] width 5 height 5
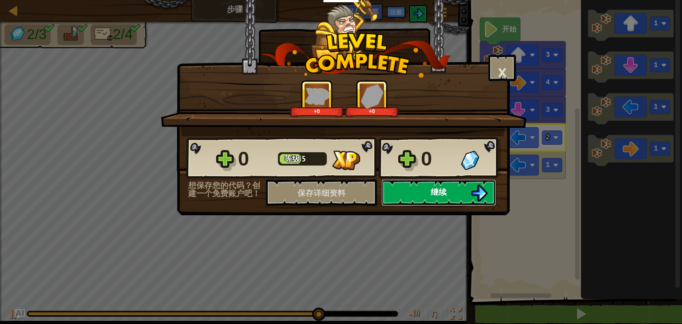
click at [434, 198] on button "继续" at bounding box center [439, 192] width 115 height 27
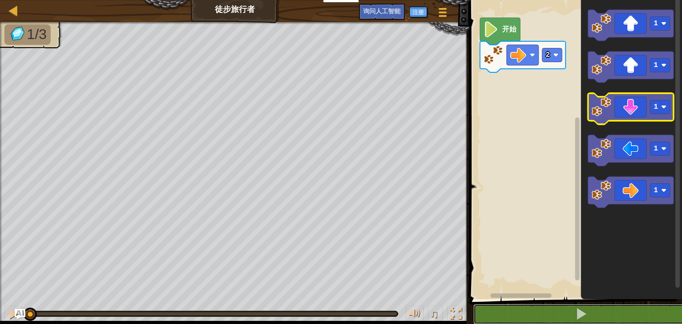
drag, startPoint x: 544, startPoint y: 319, endPoint x: 597, endPoint y: 112, distance: 212.9
click at [597, 112] on div "1 2 go ( 'right' , 2 ) 锄头锄头锄头锄头锄头锄头锄头锄头 XXXXXXXXXXXXXXXXXXXXXXXXXXXXXXXXXXXXXXX…" at bounding box center [574, 168] width 215 height 329
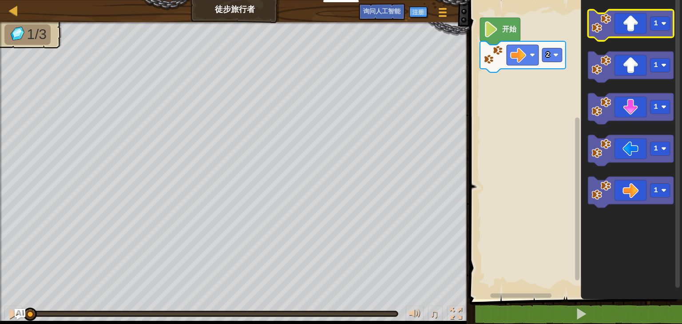
click at [632, 36] on icon "街区工作区" at bounding box center [631, 25] width 86 height 31
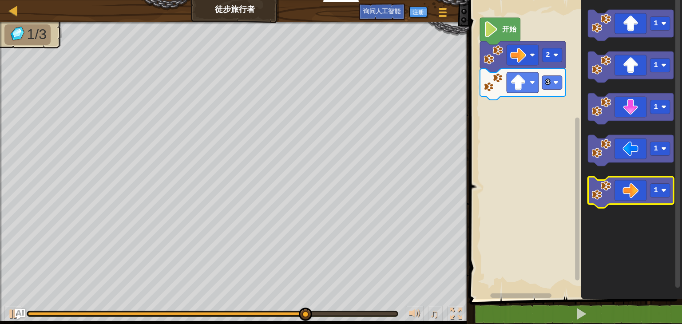
click at [629, 181] on icon "街区工作区" at bounding box center [631, 192] width 86 height 31
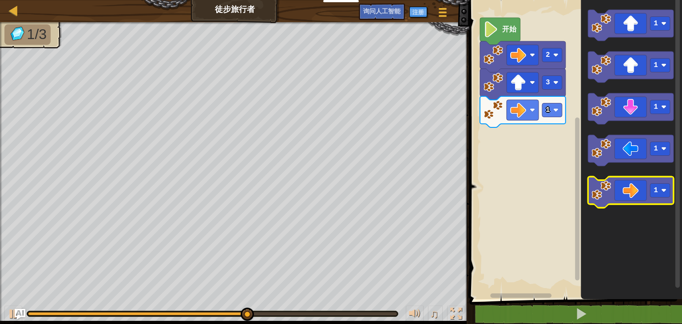
click at [629, 181] on icon "街区工作区" at bounding box center [631, 192] width 86 height 31
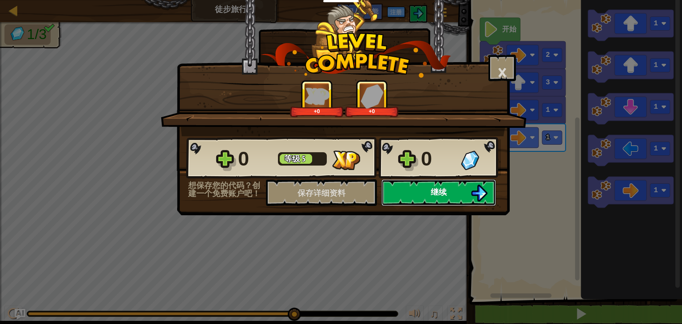
click at [435, 182] on button "继续" at bounding box center [439, 192] width 115 height 27
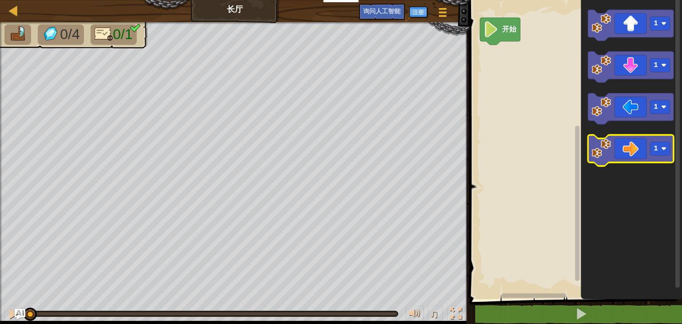
click at [615, 145] on icon "街区工作区" at bounding box center [631, 150] width 86 height 31
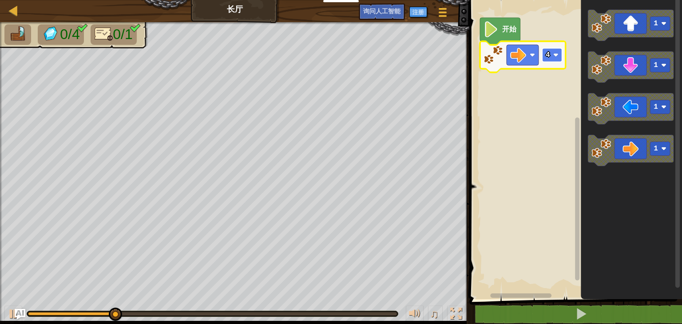
click at [553, 51] on rect "街区工作区" at bounding box center [552, 55] width 20 height 14
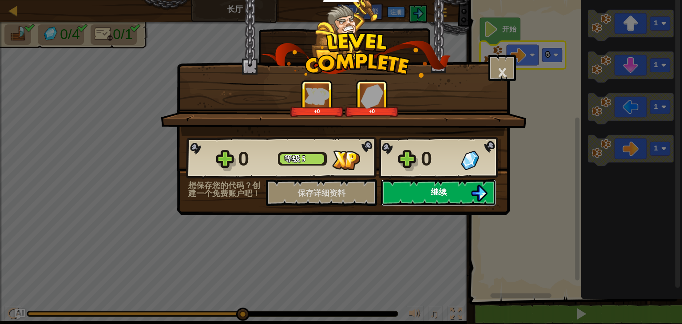
click at [425, 194] on button "继续" at bounding box center [439, 192] width 115 height 27
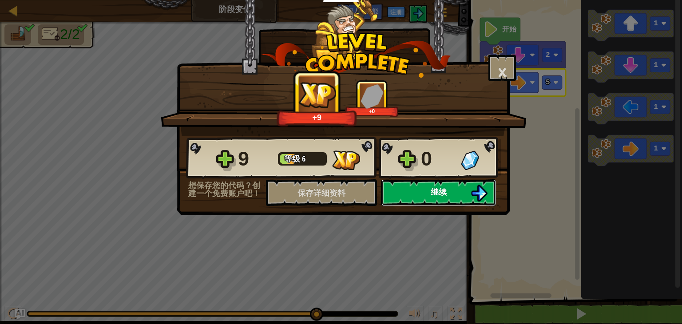
click at [435, 198] on button "继续" at bounding box center [439, 192] width 115 height 27
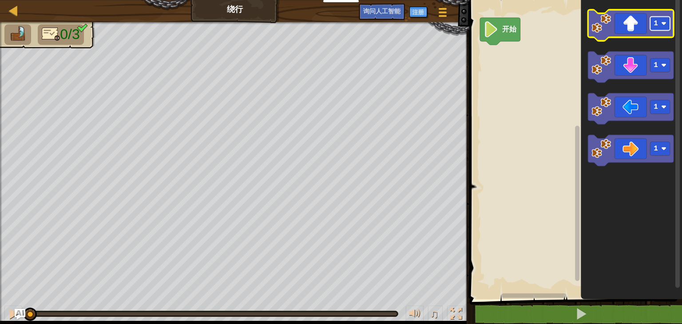
click at [658, 25] on text "1" at bounding box center [656, 24] width 4 height 8
click at [641, 25] on icon "街区工作区" at bounding box center [631, 25] width 86 height 31
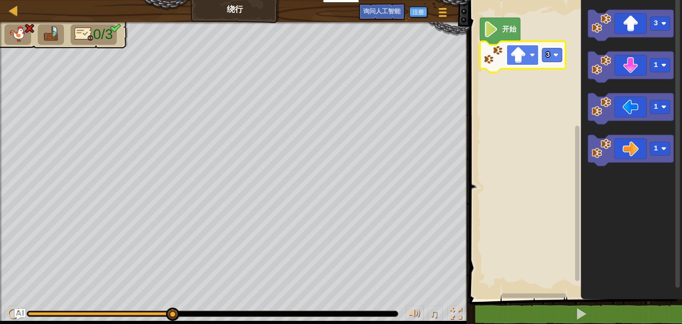
click at [536, 54] on rect "街区工作区" at bounding box center [523, 55] width 32 height 20
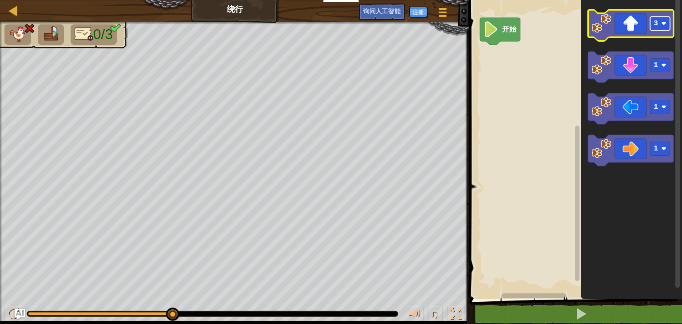
click at [663, 23] on image "街区工作区" at bounding box center [663, 23] width 5 height 5
click at [626, 20] on icon "街区工作区" at bounding box center [631, 25] width 86 height 31
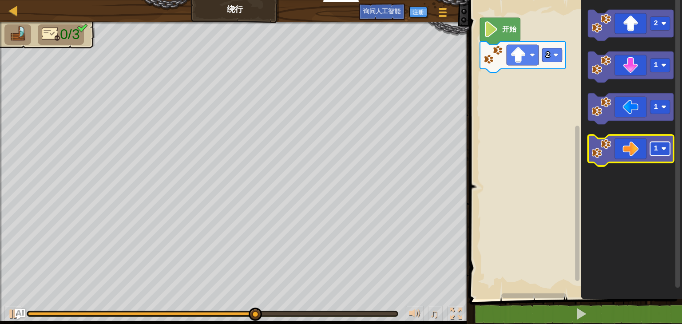
click at [656, 147] on text "1" at bounding box center [656, 149] width 4 height 8
click at [642, 156] on icon "街区工作区" at bounding box center [631, 150] width 86 height 31
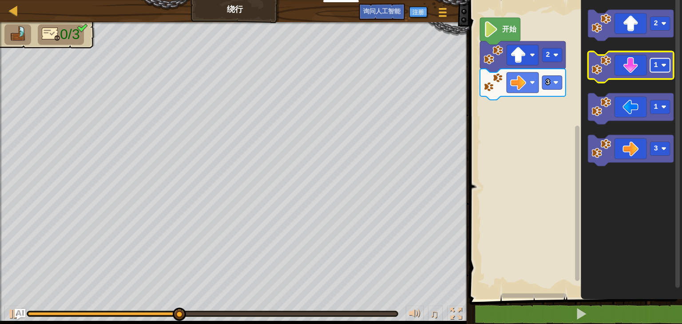
click at [657, 67] on text "1" at bounding box center [656, 65] width 4 height 8
click at [635, 80] on rect "街区工作区" at bounding box center [631, 67] width 86 height 31
click at [635, 70] on icon "街区工作区" at bounding box center [631, 67] width 86 height 31
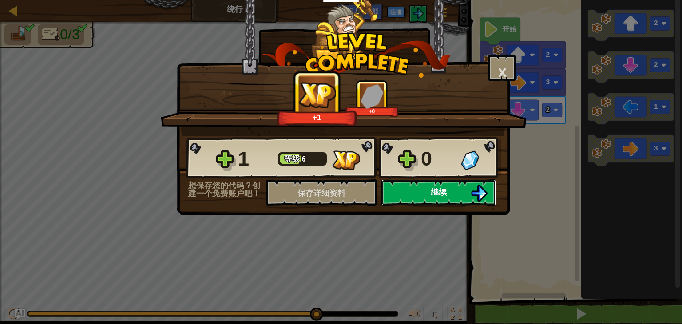
click at [439, 195] on font "继续" at bounding box center [439, 192] width 16 height 11
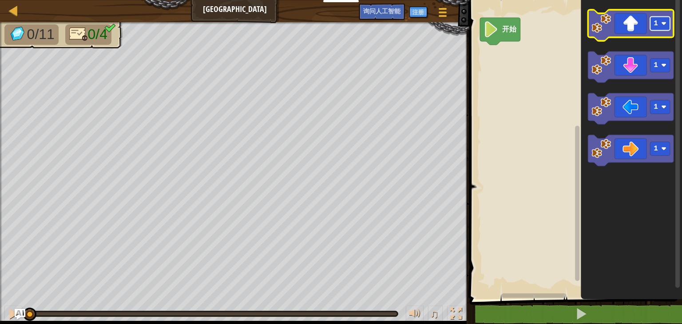
click at [659, 18] on rect "街区工作区" at bounding box center [660, 24] width 20 height 14
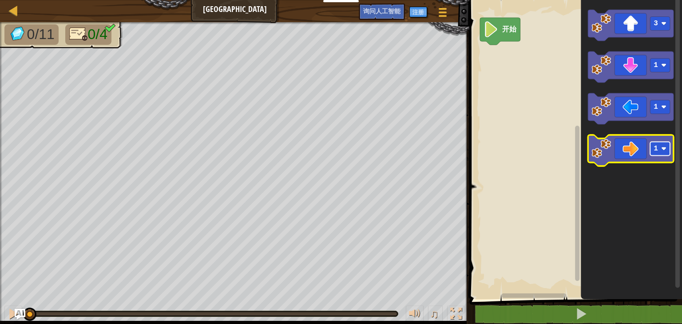
click at [662, 146] on image "街区工作区" at bounding box center [663, 148] width 5 height 5
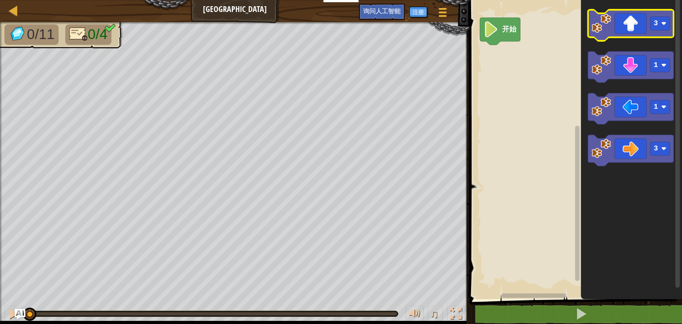
click at [624, 35] on icon "街区工作区" at bounding box center [631, 25] width 86 height 31
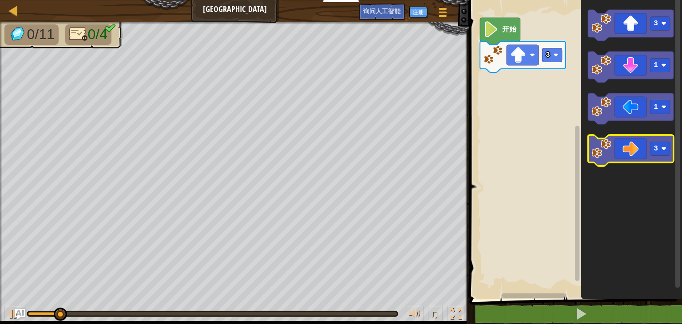
click at [625, 142] on icon "街区工作区" at bounding box center [631, 150] width 86 height 31
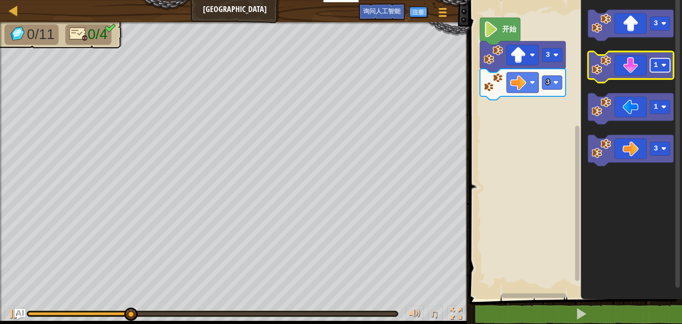
click at [663, 68] on rect "街区工作区" at bounding box center [660, 66] width 20 height 14
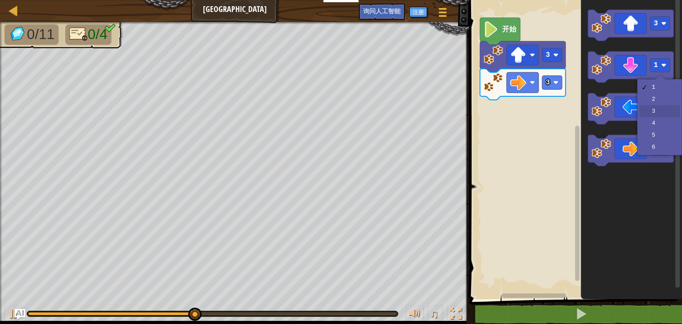
drag, startPoint x: 657, startPoint y: 107, endPoint x: 656, endPoint y: 112, distance: 5.0
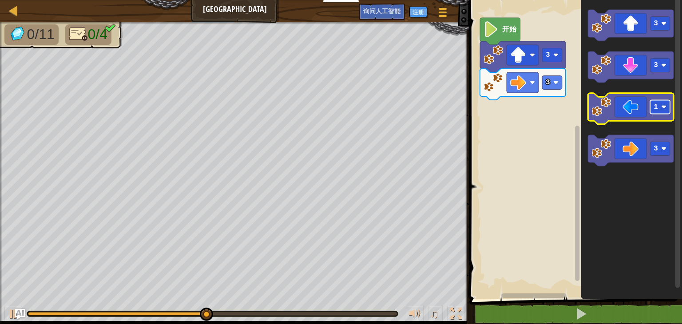
click at [656, 112] on rect "街区工作区" at bounding box center [660, 107] width 20 height 14
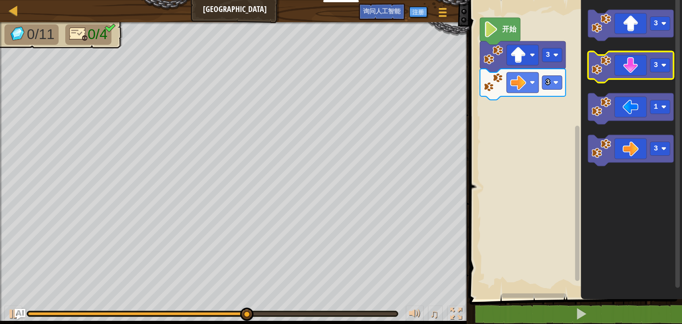
click at [634, 68] on icon "街区工作区" at bounding box center [631, 67] width 86 height 31
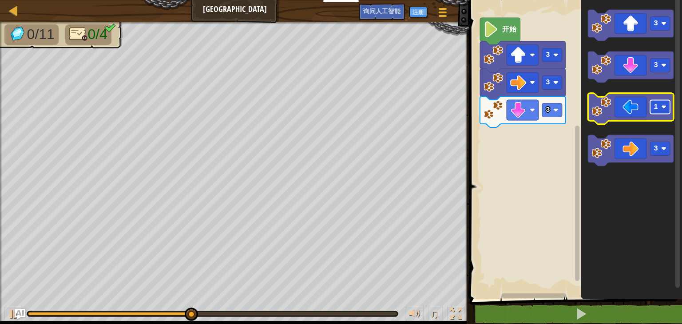
click at [652, 105] on rect "街区工作区" at bounding box center [660, 107] width 20 height 14
click at [627, 117] on icon "街区工作区" at bounding box center [631, 108] width 86 height 31
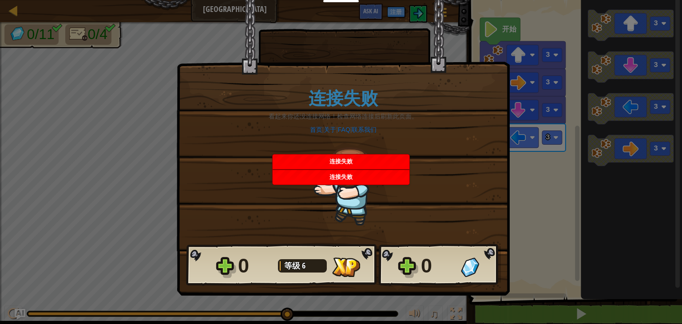
click at [493, 275] on div "× 这个关卡有多好玩？ 连接失败 看起来你还没连接网络！检查网络连接后刷新此页面。 首页 | 关于 | FAQ | 联系我们 Reticulating Spl…" at bounding box center [341, 162] width 682 height 324
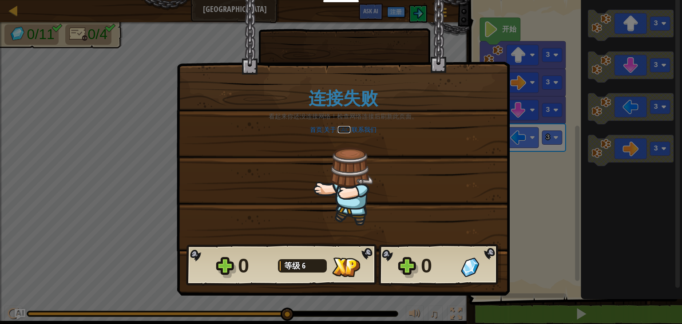
click at [344, 131] on link "FAQ" at bounding box center [344, 129] width 12 height 7
click at [310, 131] on link "首页" at bounding box center [316, 129] width 12 height 7
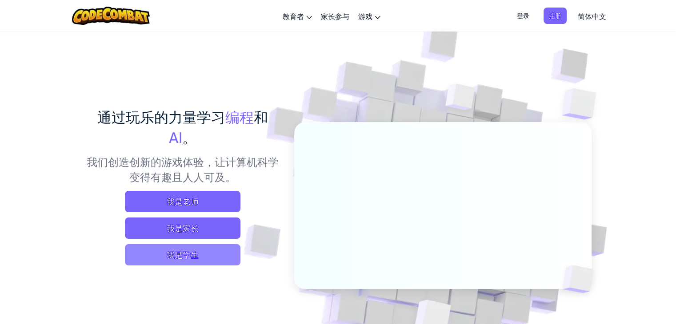
click at [188, 255] on span "我是学生" at bounding box center [183, 254] width 116 height 21
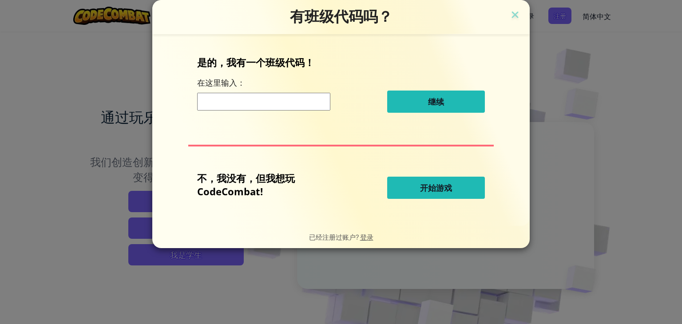
click at [449, 185] on span "开始游戏" at bounding box center [436, 188] width 32 height 11
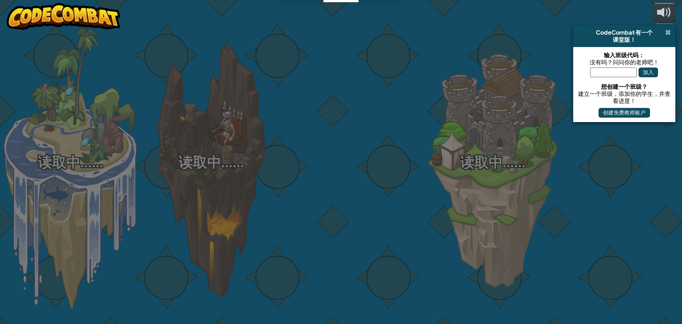
click at [670, 33] on span at bounding box center [668, 32] width 6 height 7
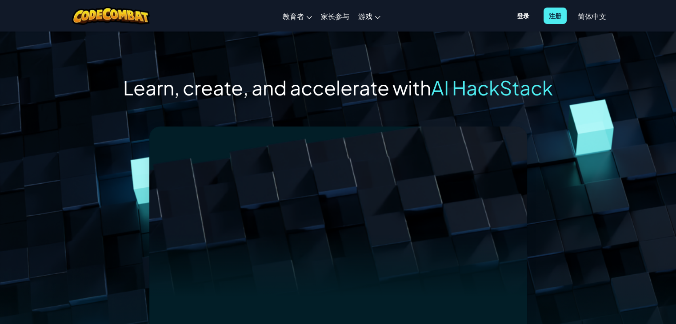
click at [594, 15] on span "简体中文" at bounding box center [592, 16] width 28 height 9
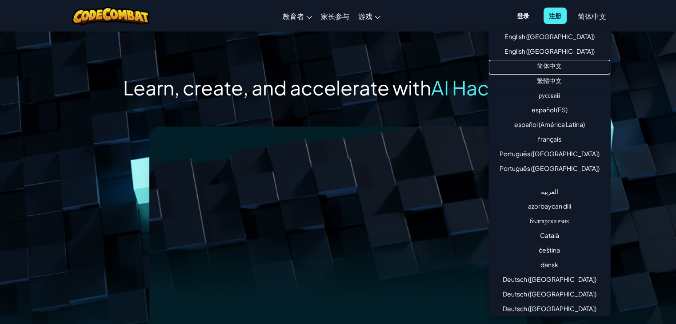
click at [558, 66] on link "简体中文" at bounding box center [549, 67] width 121 height 15
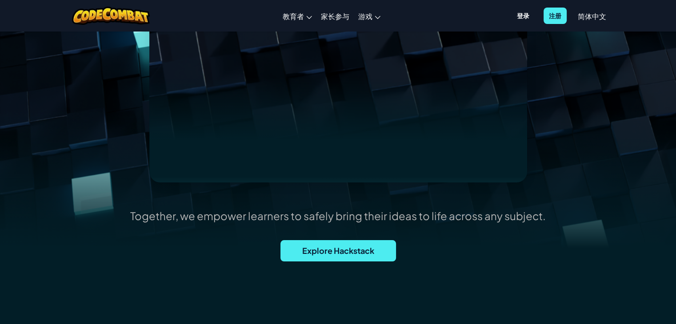
scroll to position [178, 0]
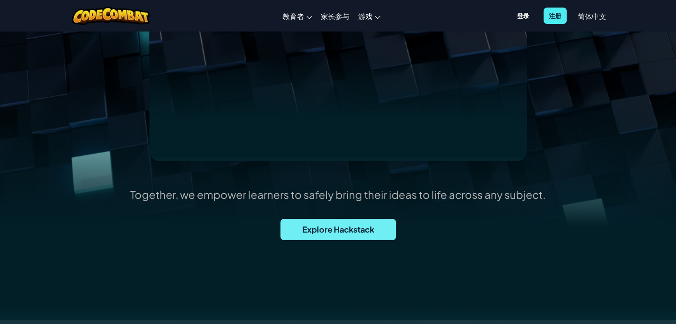
click at [367, 235] on span "Explore Hackstack" at bounding box center [338, 229] width 116 height 21
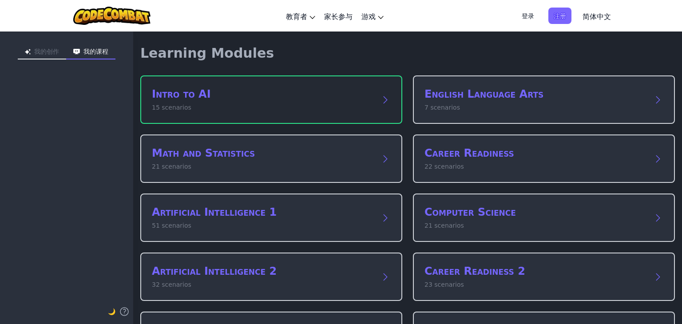
click at [337, 93] on h2 "Intro to AI" at bounding box center [262, 94] width 221 height 14
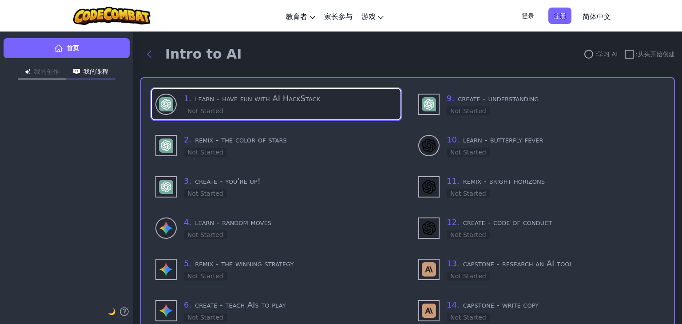
click at [309, 104] on h3 "1 . learn - have fun with AI HackStack" at bounding box center [290, 98] width 213 height 12
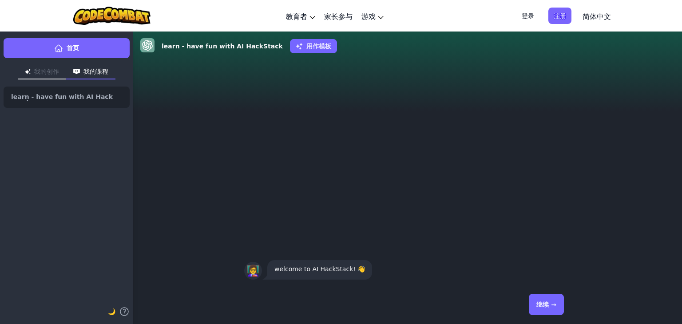
click at [552, 304] on button "继续 →" at bounding box center [546, 304] width 35 height 21
click at [601, 14] on span "简体中文" at bounding box center [597, 16] width 28 height 9
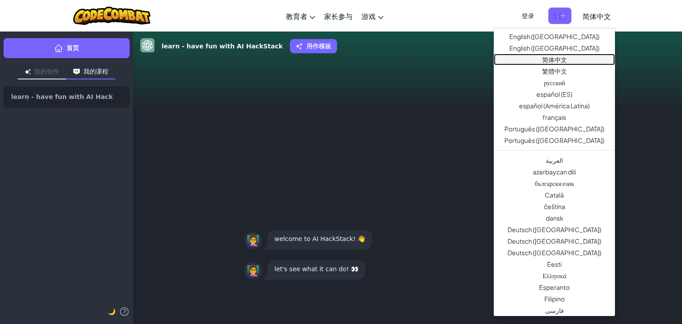
click at [586, 60] on link "简体中文" at bounding box center [554, 60] width 121 height 12
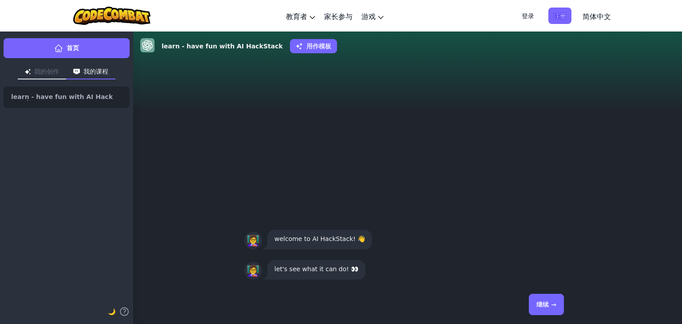
click at [531, 304] on button "继续 →" at bounding box center [546, 304] width 35 height 21
click at [544, 304] on button "继续 →" at bounding box center [546, 304] width 35 height 21
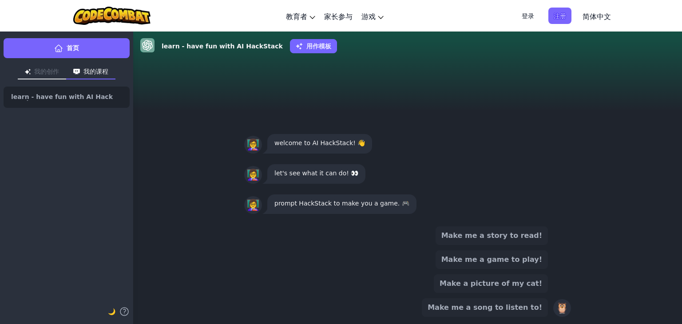
click at [395, 205] on p "prompt HackStack to make you a game. 🎮" at bounding box center [342, 203] width 135 height 11
click at [397, 205] on p "prompt HackStack to make you a game. 🎮" at bounding box center [342, 203] width 135 height 11
click at [406, 253] on div "Make me a story to read! Make me a game to play! Make a picture of my cat! Make…" at bounding box center [407, 272] width 327 height 91
click at [490, 303] on button "Make me a song to listen to!" at bounding box center [485, 308] width 126 height 19
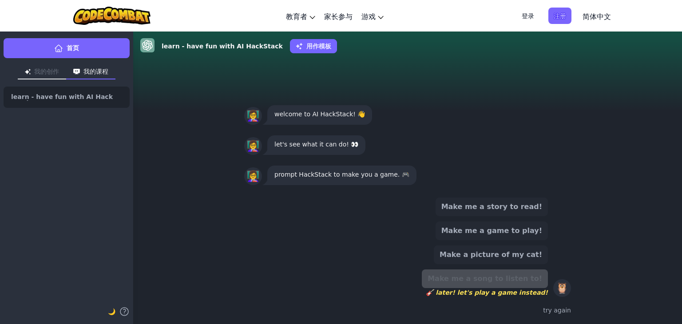
click at [560, 320] on div "Make me a story to read! Make me a game to play! Make a picture of my cat! Make…" at bounding box center [407, 257] width 327 height 127
click at [567, 226] on div "Make me a story to read! Make me a game to play! Make a picture of my cat! Make…" at bounding box center [407, 248] width 327 height 100
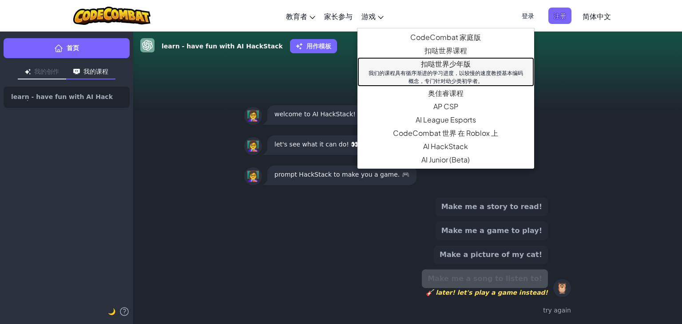
click at [453, 67] on link "扣哒世界少年版 我们的课程具有循序渐进的学习进度，以较慢的速度教授基本编码概念，专门针对幼少类初学者。" at bounding box center [446, 71] width 177 height 29
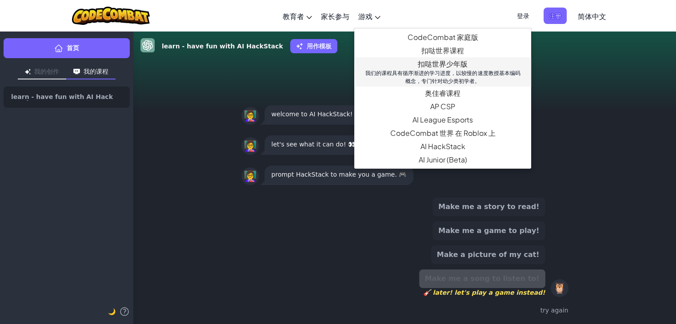
select select "zh-HANS"
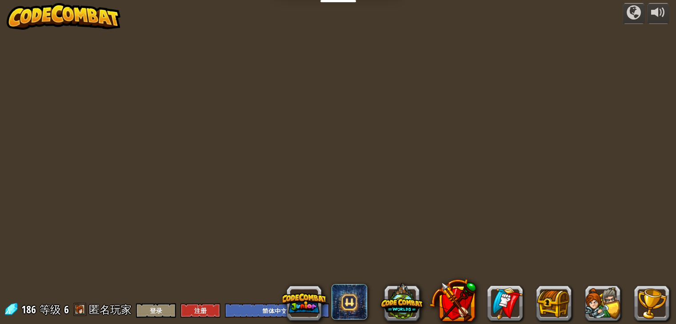
select select "zh-HANS"
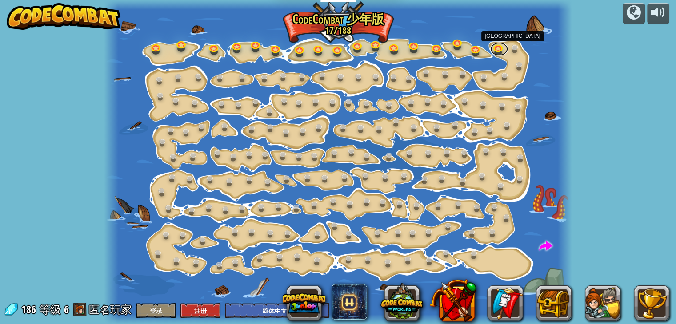
drag, startPoint x: 494, startPoint y: 47, endPoint x: 492, endPoint y: 54, distance: 6.9
click at [494, 48] on link at bounding box center [499, 49] width 18 height 13
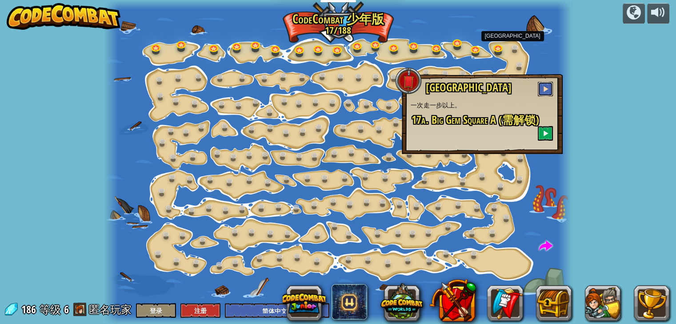
click at [545, 84] on button at bounding box center [545, 89] width 15 height 15
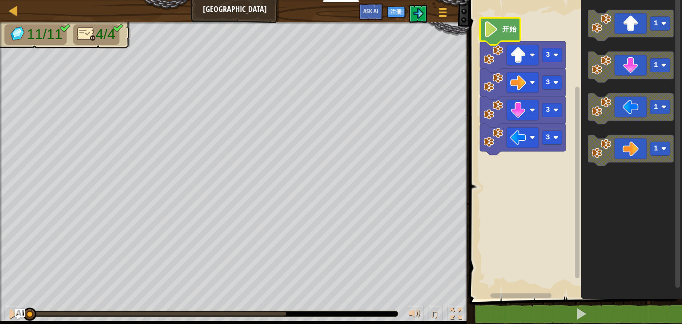
click at [501, 31] on icon "Blockly工作区" at bounding box center [500, 31] width 40 height 27
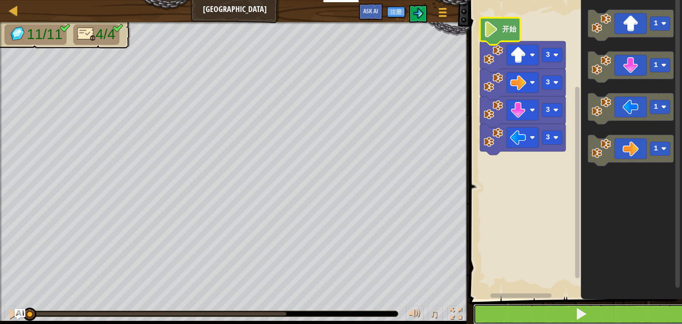
drag, startPoint x: 547, startPoint y: 315, endPoint x: 547, endPoint y: 308, distance: 7.1
click at [547, 311] on button at bounding box center [581, 314] width 215 height 20
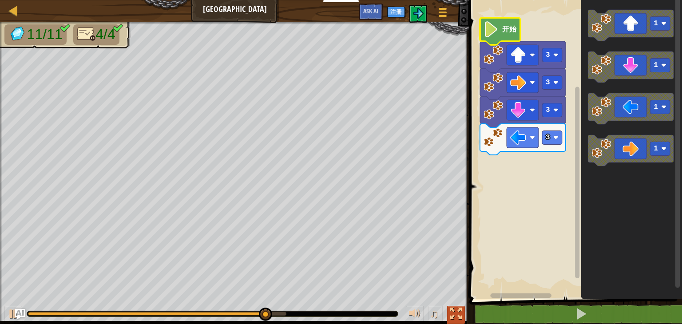
click at [459, 319] on div at bounding box center [456, 314] width 12 height 12
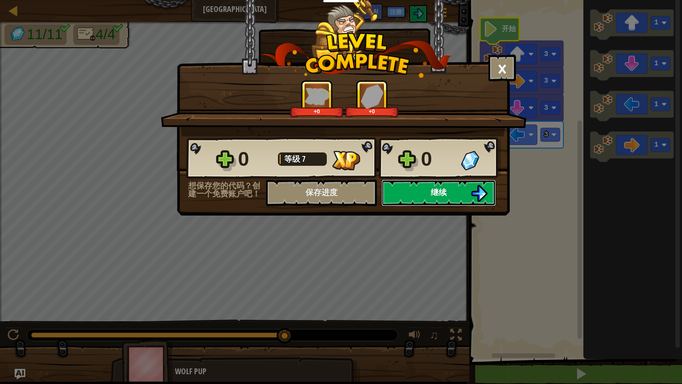
click at [425, 195] on button "继续" at bounding box center [439, 192] width 115 height 27
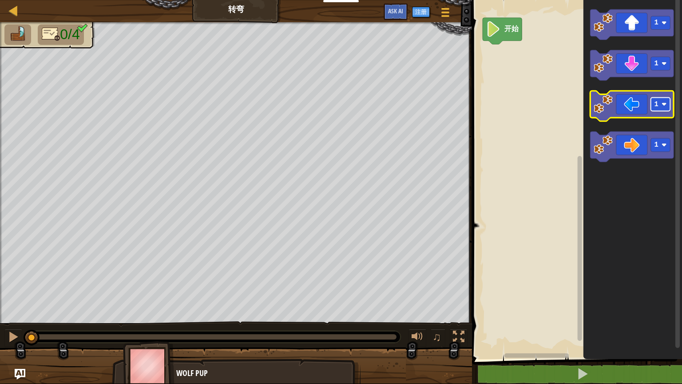
click at [659, 100] on rect "Blockly工作区" at bounding box center [661, 103] width 20 height 13
click at [645, 113] on icon "Blockly工作区" at bounding box center [633, 106] width 84 height 30
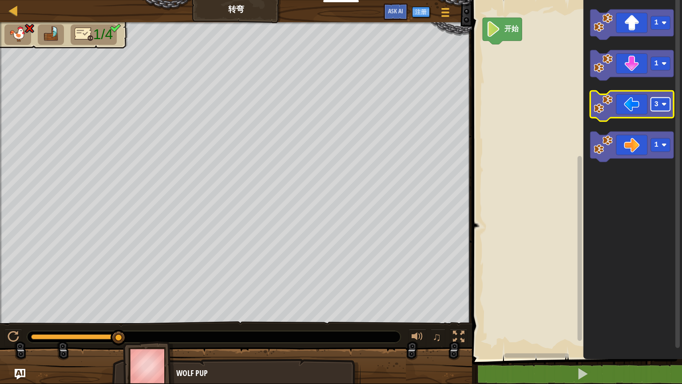
click at [659, 103] on rect "Blockly工作区" at bounding box center [661, 103] width 20 height 13
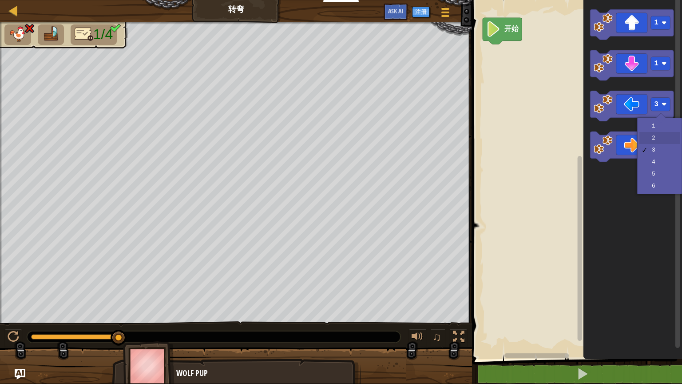
drag, startPoint x: 655, startPoint y: 141, endPoint x: 652, endPoint y: 128, distance: 13.7
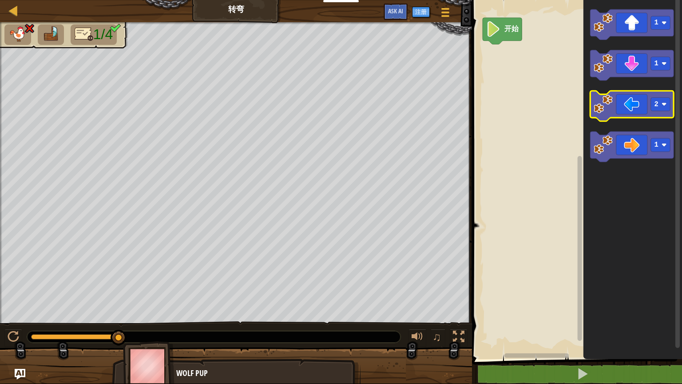
click at [634, 99] on icon "Blockly工作区" at bounding box center [633, 106] width 84 height 30
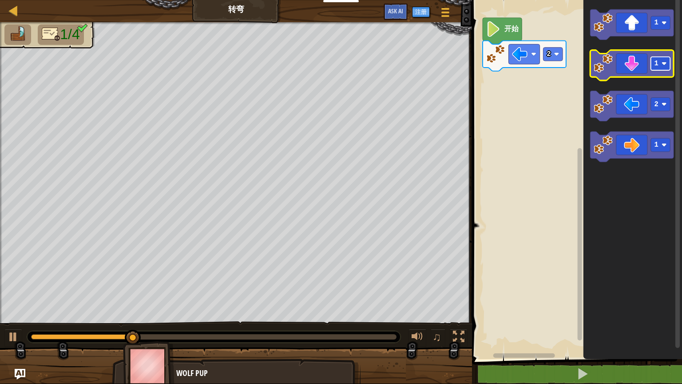
click at [659, 66] on rect "Blockly工作区" at bounding box center [661, 63] width 20 height 13
click at [630, 68] on icon "Blockly工作区" at bounding box center [633, 65] width 84 height 30
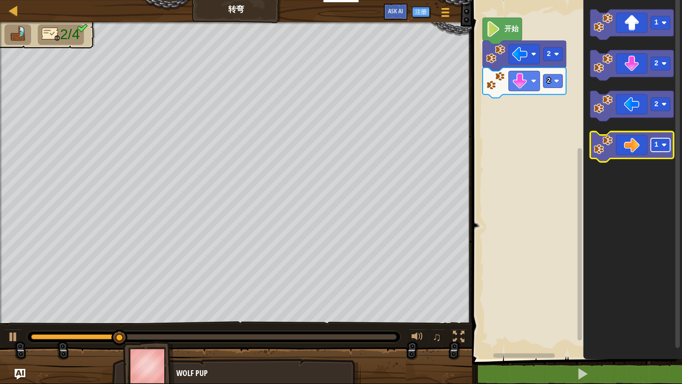
click at [658, 144] on text "1" at bounding box center [657, 145] width 4 height 8
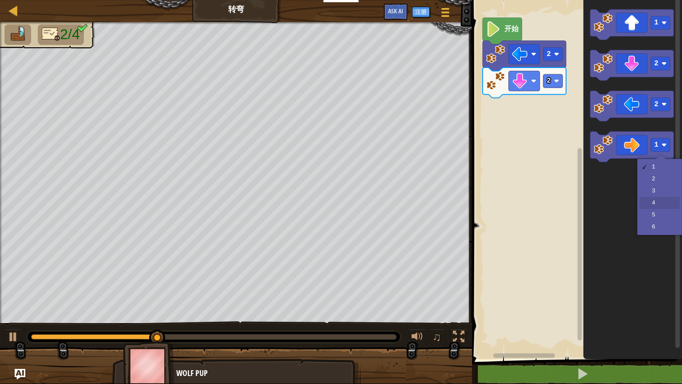
drag, startPoint x: 654, startPoint y: 201, endPoint x: 649, endPoint y: 191, distance: 11.5
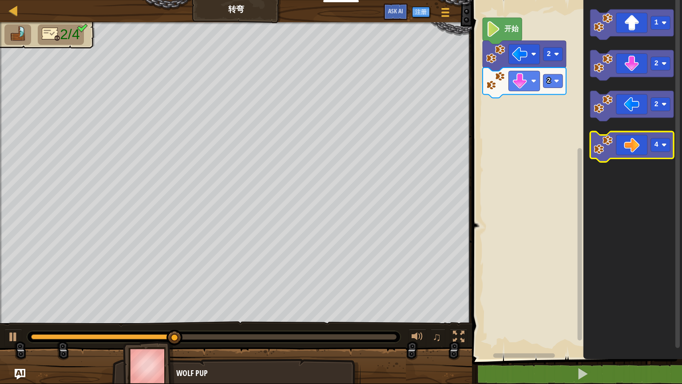
click at [638, 139] on icon "Blockly工作区" at bounding box center [633, 147] width 84 height 30
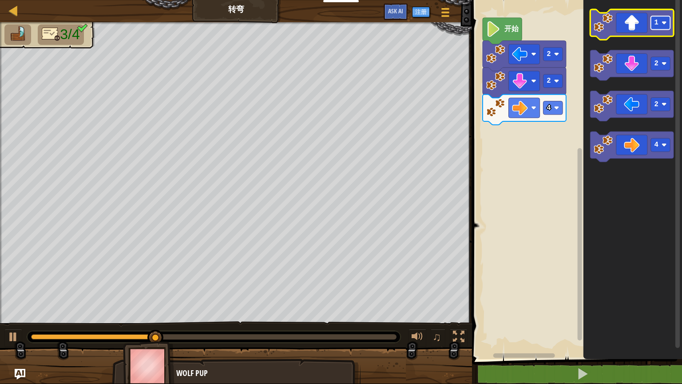
click at [659, 23] on rect "Blockly工作区" at bounding box center [661, 22] width 20 height 13
click at [637, 33] on icon "Blockly工作区" at bounding box center [633, 24] width 84 height 30
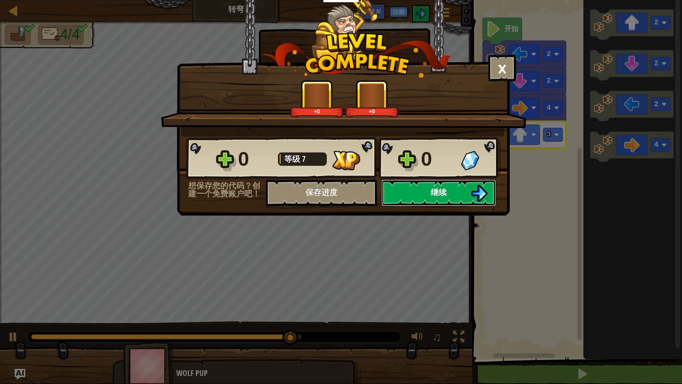
click at [437, 190] on span "继续" at bounding box center [439, 192] width 16 height 11
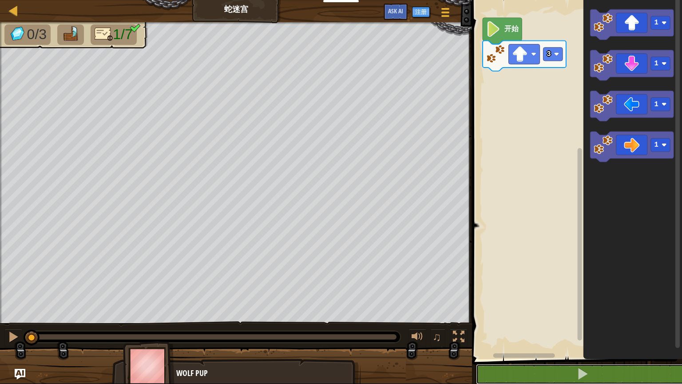
drag, startPoint x: 553, startPoint y: 376, endPoint x: 553, endPoint y: 363, distance: 13.3
click at [553, 324] on button at bounding box center [582, 374] width 213 height 20
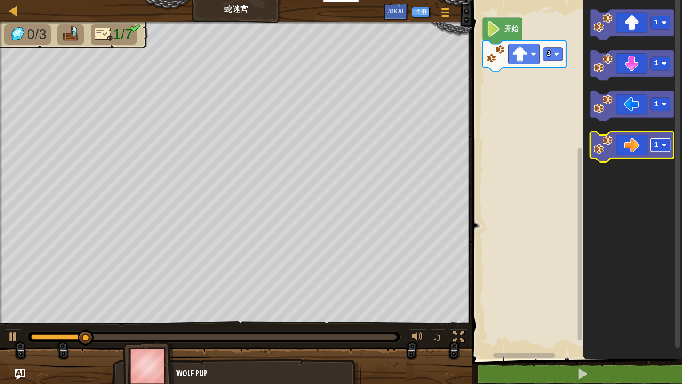
click at [659, 147] on rect "Blockly工作区" at bounding box center [661, 144] width 20 height 13
click at [638, 142] on icon "Blockly工作区" at bounding box center [633, 147] width 84 height 30
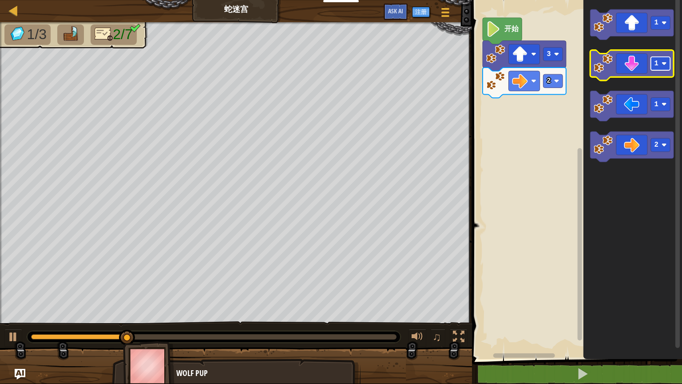
click at [661, 67] on rect "Blockly工作区" at bounding box center [661, 63] width 20 height 13
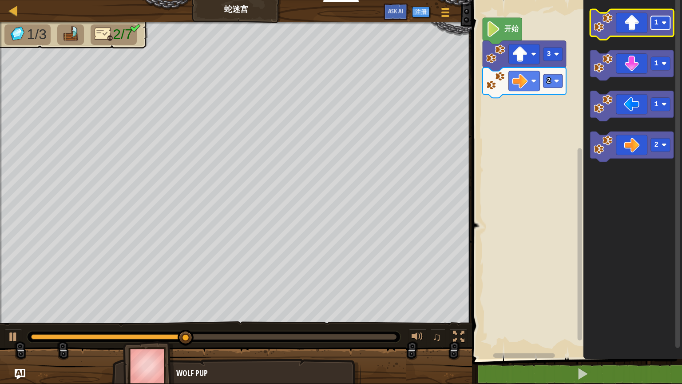
click at [657, 21] on text "1" at bounding box center [657, 23] width 4 height 8
click at [627, 28] on icon "Blockly工作区" at bounding box center [633, 24] width 84 height 30
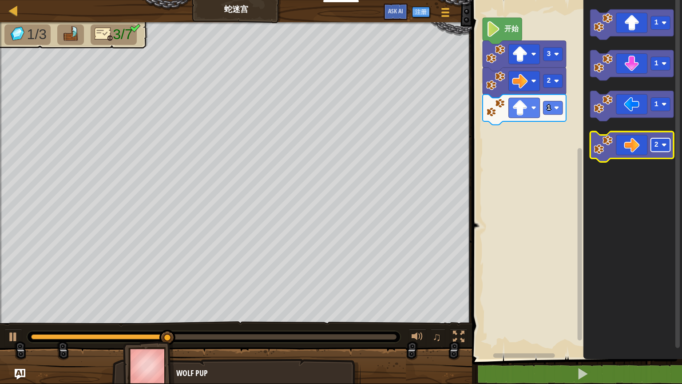
click at [656, 144] on text "2" at bounding box center [657, 145] width 4 height 8
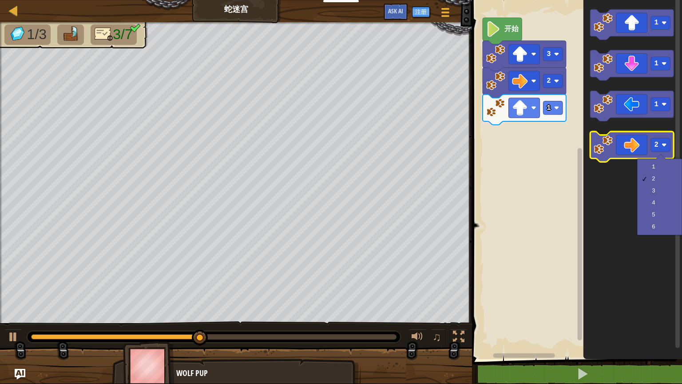
click at [633, 143] on icon "Blockly工作区" at bounding box center [633, 147] width 84 height 30
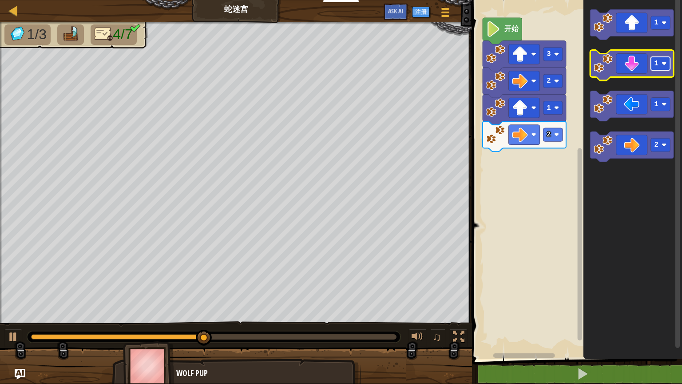
click at [662, 68] on rect "Blockly工作区" at bounding box center [661, 63] width 20 height 13
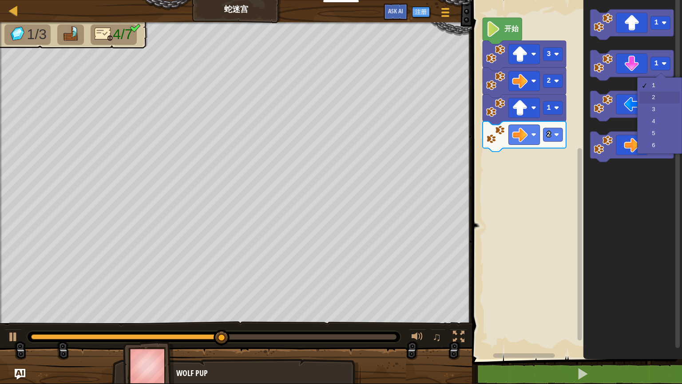
drag, startPoint x: 658, startPoint y: 94, endPoint x: 643, endPoint y: 68, distance: 30.3
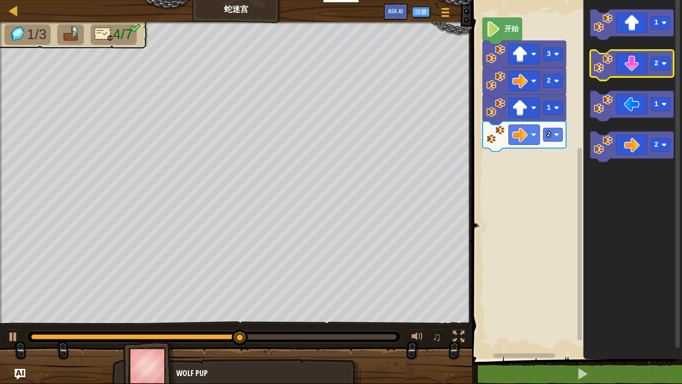
click at [638, 64] on icon "Blockly工作区" at bounding box center [633, 65] width 84 height 30
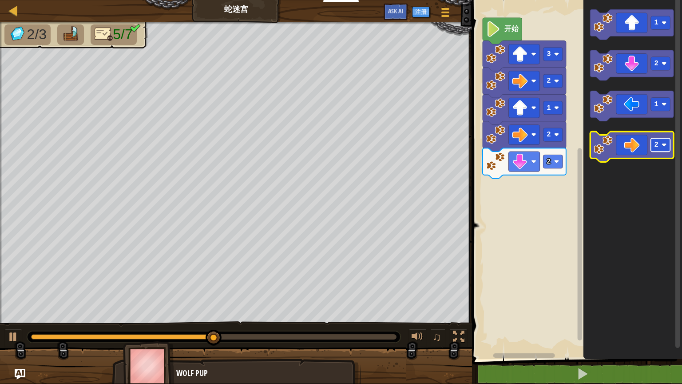
click at [662, 145] on image "Blockly工作区" at bounding box center [664, 144] width 5 height 5
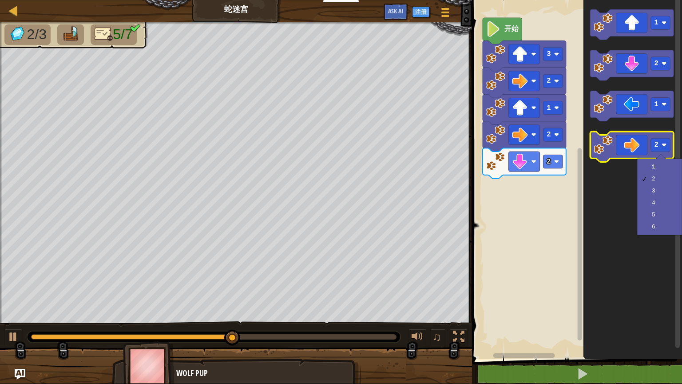
click at [636, 144] on icon "Blockly工作区" at bounding box center [633, 147] width 84 height 30
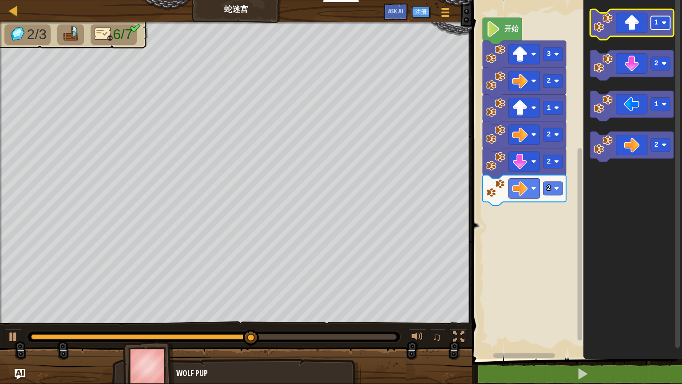
click at [662, 28] on rect "Blockly工作区" at bounding box center [661, 22] width 20 height 13
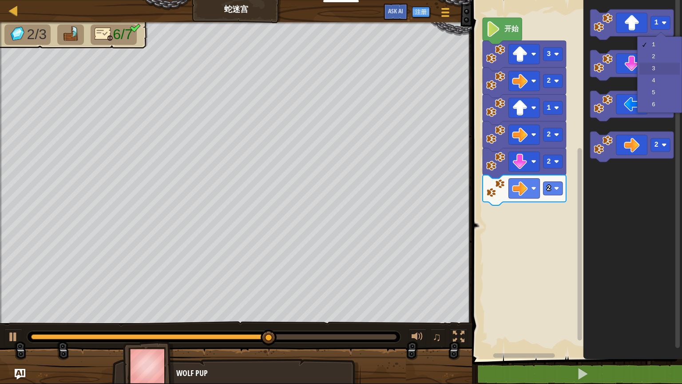
drag, startPoint x: 656, startPoint y: 69, endPoint x: 652, endPoint y: 56, distance: 14.3
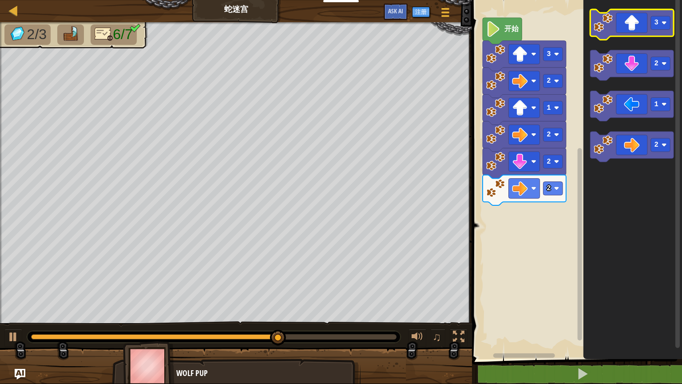
click at [635, 21] on icon "Blockly工作区" at bounding box center [633, 24] width 84 height 30
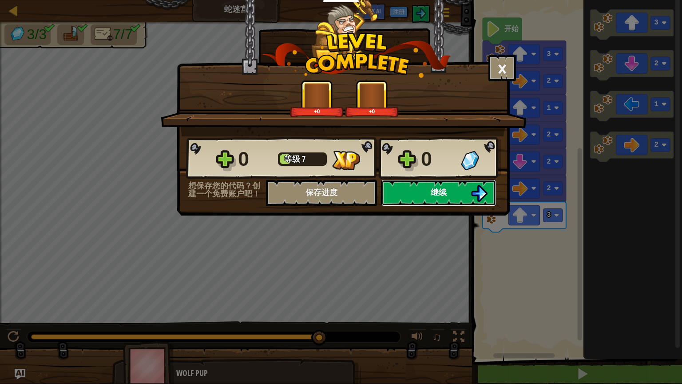
click at [428, 187] on button "继续" at bounding box center [439, 192] width 115 height 27
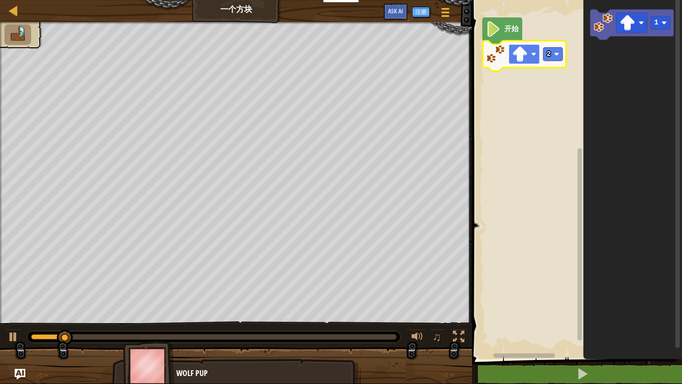
click at [530, 56] on rect "Blockly工作区" at bounding box center [524, 54] width 31 height 20
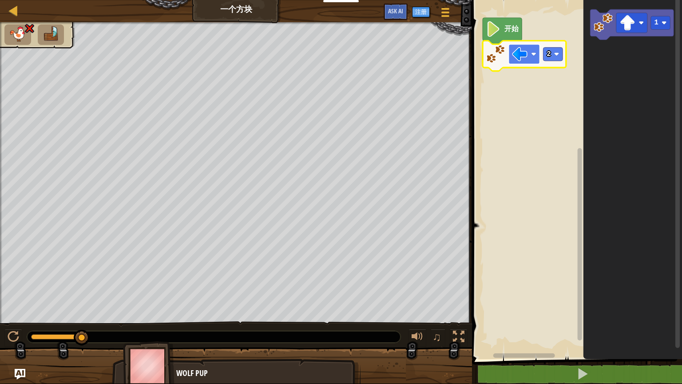
click at [531, 52] on rect "Blockly工作区" at bounding box center [524, 54] width 31 height 20
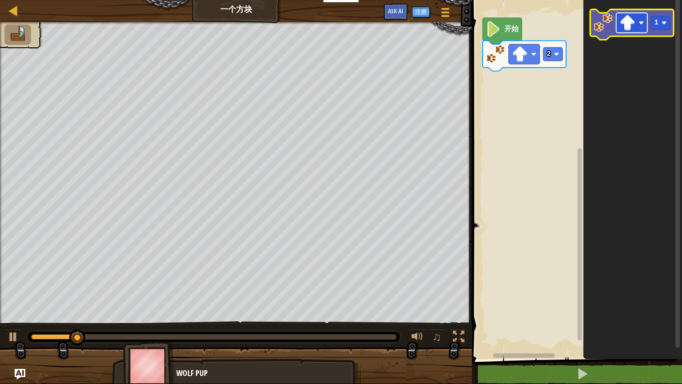
click at [630, 25] on image "Blockly工作区" at bounding box center [628, 23] width 16 height 16
click at [658, 21] on text "1" at bounding box center [657, 23] width 4 height 8
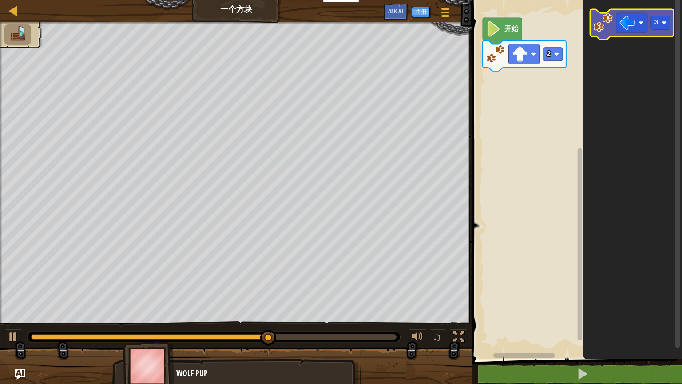
click at [610, 25] on image "Blockly工作区" at bounding box center [603, 22] width 19 height 19
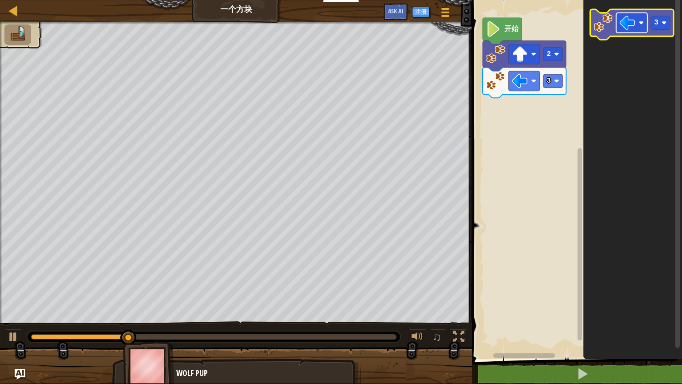
click at [641, 21] on image "Blockly工作区" at bounding box center [641, 22] width 5 height 5
click at [665, 25] on image "Blockly工作区" at bounding box center [664, 22] width 5 height 5
click at [602, 21] on image "Blockly工作区" at bounding box center [603, 22] width 19 height 19
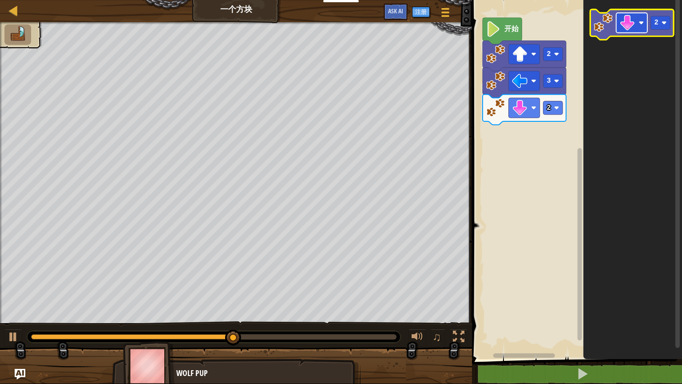
click at [643, 24] on image "Blockly工作区" at bounding box center [641, 22] width 5 height 5
click at [659, 23] on rect "Blockly工作区" at bounding box center [661, 22] width 20 height 13
click at [610, 26] on image "Blockly工作区" at bounding box center [603, 22] width 19 height 19
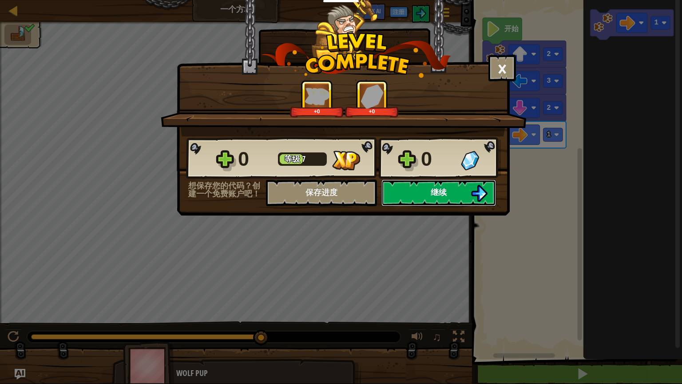
click at [436, 188] on span "继续" at bounding box center [439, 192] width 16 height 11
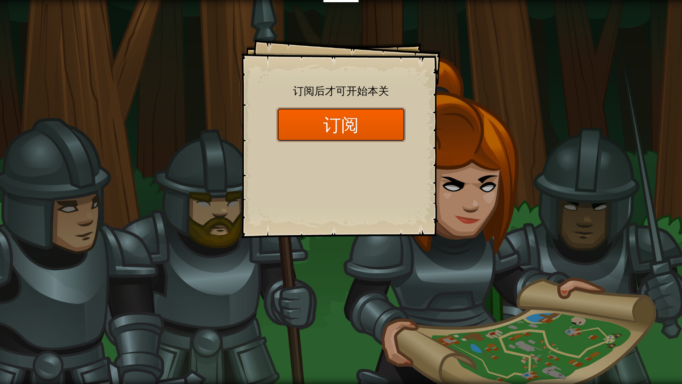
click at [355, 125] on button "订阅" at bounding box center [341, 125] width 129 height 34
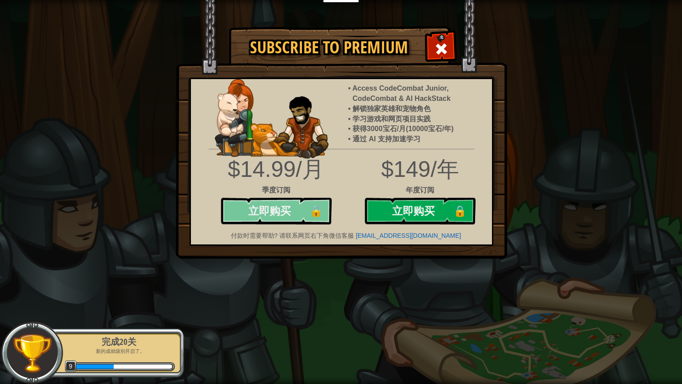
click at [284, 212] on button "立即购买 🔒" at bounding box center [276, 211] width 111 height 27
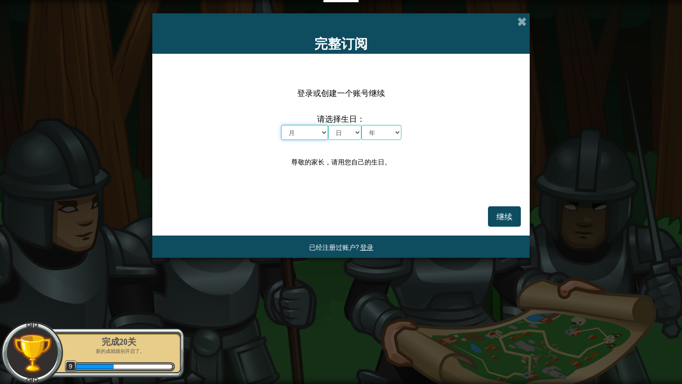
click at [319, 134] on select "月 一月 二月 三月 四月 五月 六月 七月 八月 九月 十月 十一月 十二月" at bounding box center [304, 132] width 47 height 15
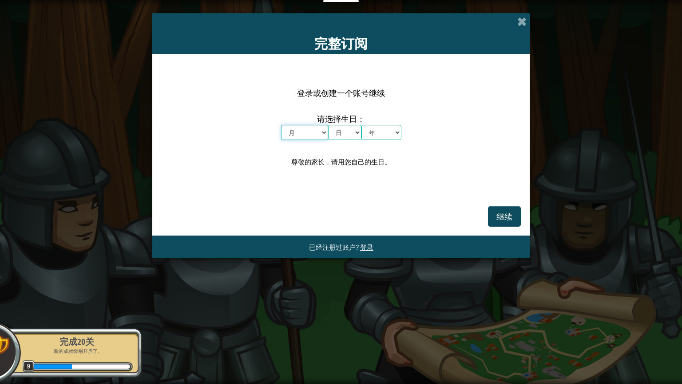
select select "3"
click at [281, 125] on select "月 一月 二月 三月 四月 五月 六月 七月 八月 九月 十月 十一月 十二月" at bounding box center [304, 132] width 47 height 15
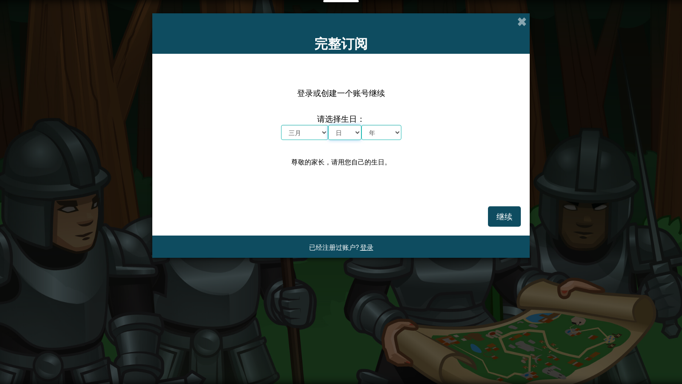
click at [351, 134] on select "日 1 2 3 4 5 6 7 8 9 10 11 12 13 14 15 16 17 18 19 20 21 22 23 24 25 26 27 28 29…" at bounding box center [344, 132] width 33 height 15
select select "14"
click at [328, 125] on select "日 1 2 3 4 5 6 7 8 9 10 11 12 13 14 15 16 17 18 19 20 21 22 23 24 25 26 27 28 29…" at bounding box center [344, 132] width 33 height 15
click at [374, 134] on select "年 2025 2024 2023 2022 2021 2020 2019 2018 2017 2016 2015 2014 2013 2012 2011 20…" at bounding box center [382, 132] width 40 height 15
select select "2009"
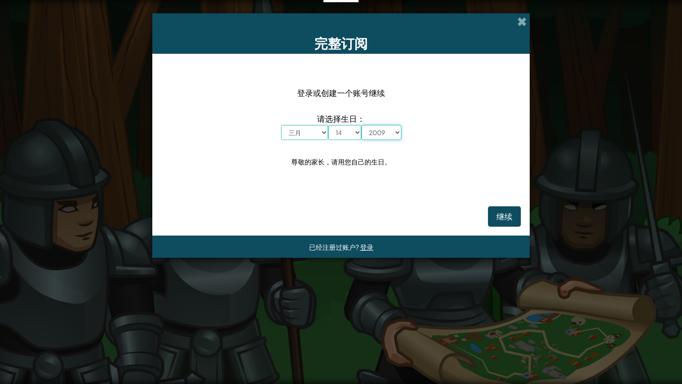
click at [362, 125] on select "年 2025 2024 2023 2022 2021 2020 2019 2018 2017 2016 2015 2014 2013 2012 2011 20…" at bounding box center [382, 132] width 40 height 15
click at [510, 216] on span "继续" at bounding box center [505, 216] width 16 height 10
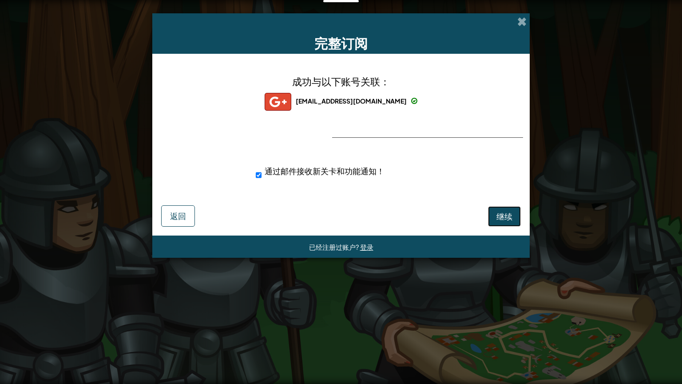
click at [500, 213] on span "继续" at bounding box center [505, 216] width 16 height 10
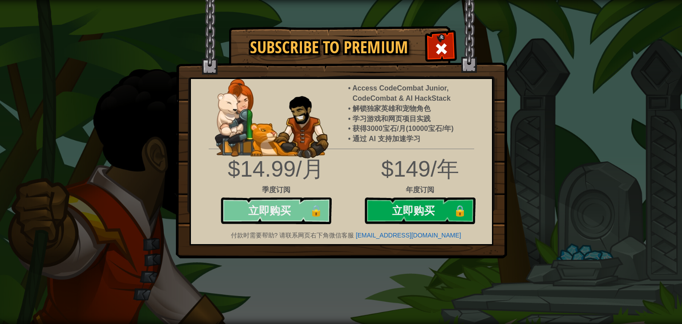
click at [261, 208] on button "立即购买 🔒" at bounding box center [276, 211] width 111 height 27
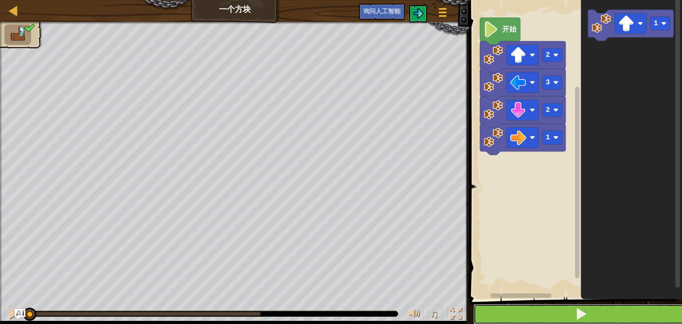
click at [567, 307] on button at bounding box center [581, 314] width 215 height 20
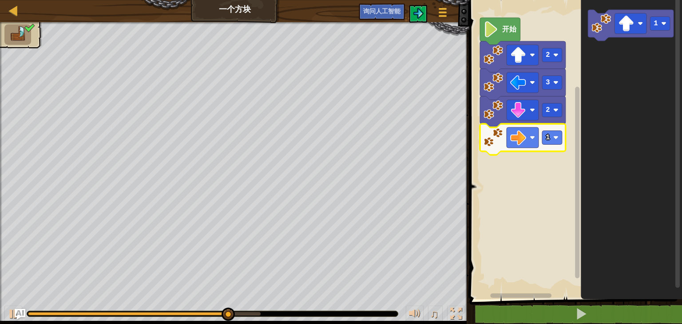
click at [475, 172] on rect "街区工作区" at bounding box center [574, 148] width 215 height 304
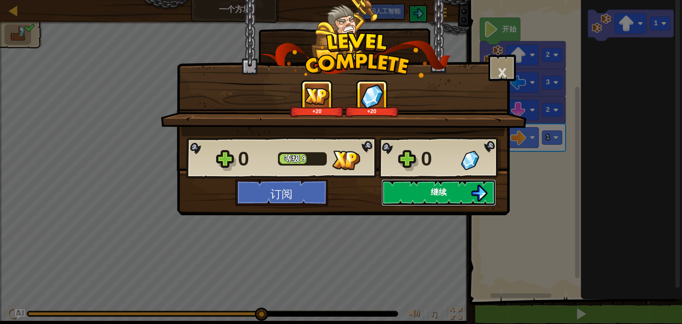
click at [421, 189] on button "继续" at bounding box center [439, 192] width 115 height 27
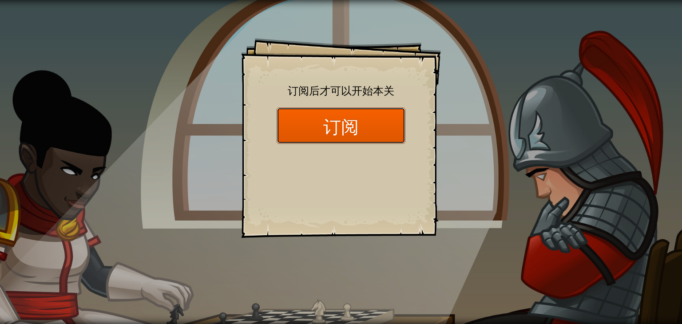
click at [357, 116] on font "订阅" at bounding box center [341, 127] width 36 height 24
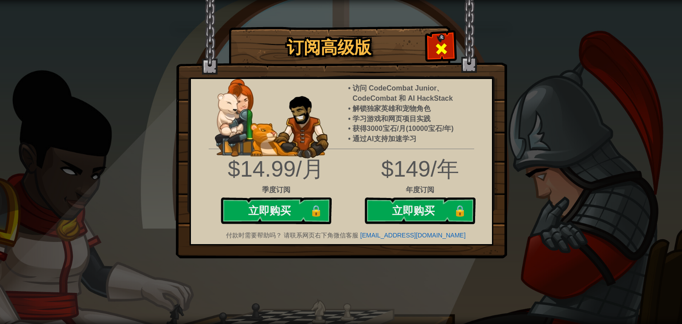
click at [440, 42] on span at bounding box center [441, 49] width 14 height 14
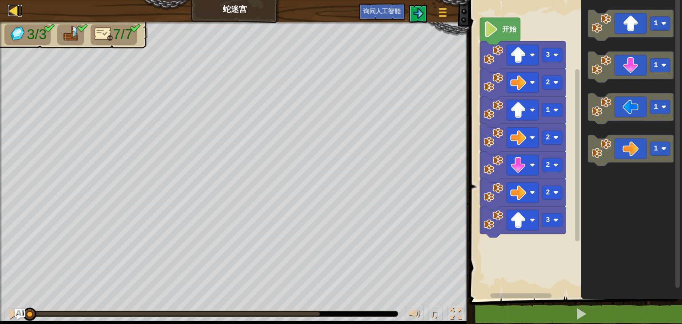
click at [11, 9] on div at bounding box center [13, 10] width 11 height 11
select select "zh-HANS"
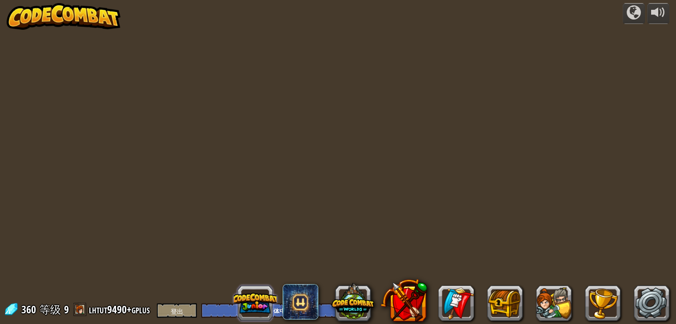
select select "zh-HANS"
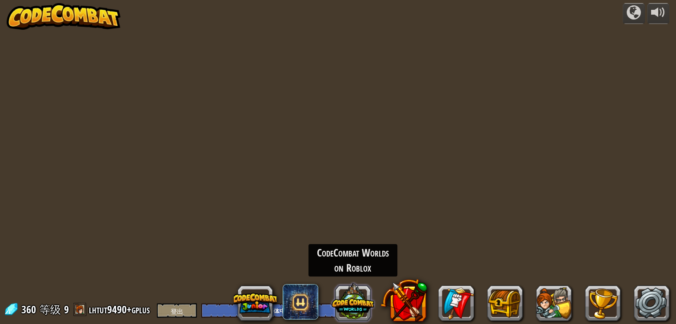
select select "zh-HANS"
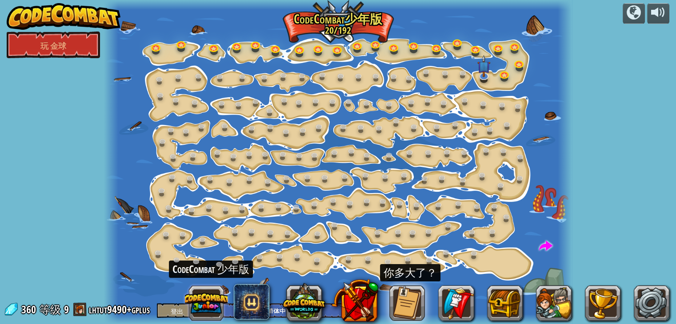
click at [213, 302] on button at bounding box center [206, 303] width 43 height 43
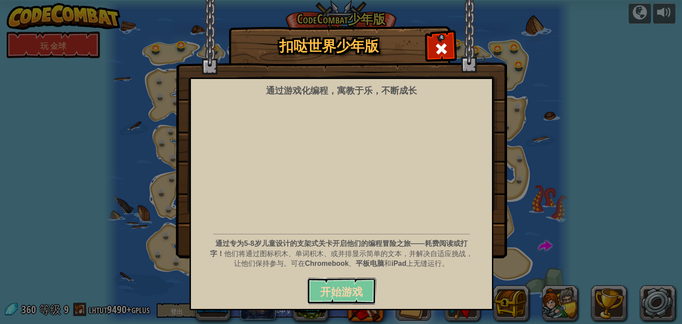
click at [331, 287] on font "开始游戏" at bounding box center [341, 292] width 43 height 14
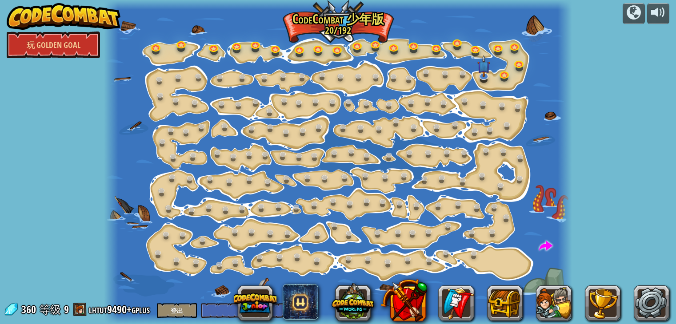
select select "zh-HANS"
click at [79, 49] on link "玩 金球" at bounding box center [53, 45] width 93 height 27
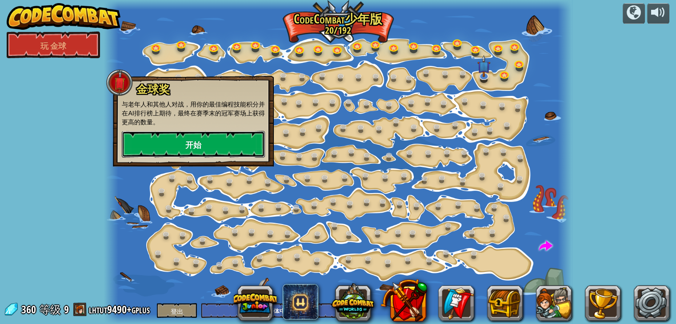
click at [165, 137] on link "开始" at bounding box center [193, 144] width 143 height 27
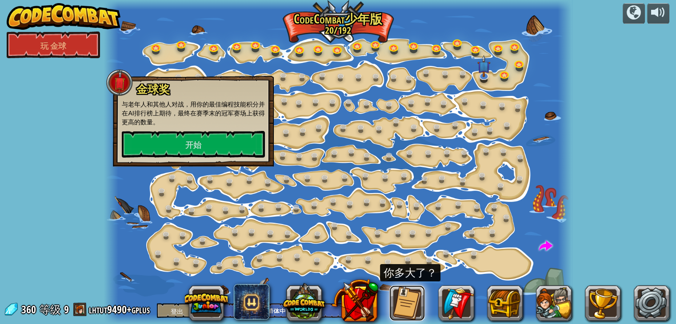
click at [412, 287] on button at bounding box center [407, 304] width 36 height 36
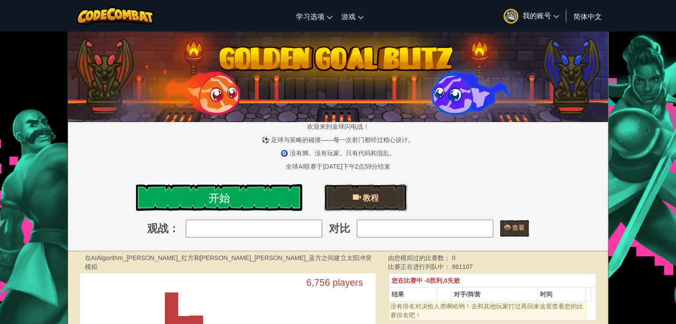
click at [375, 194] on font "教程" at bounding box center [371, 197] width 16 height 11
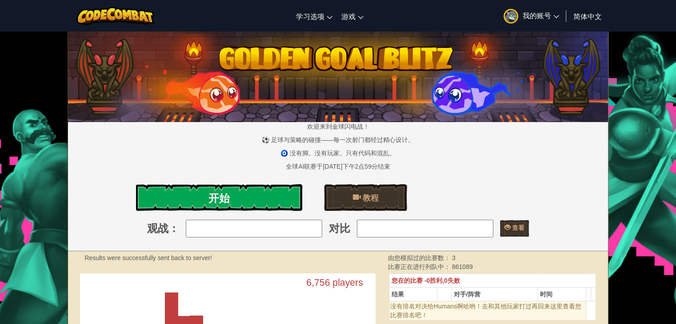
click at [222, 199] on font "开始" at bounding box center [218, 198] width 21 height 14
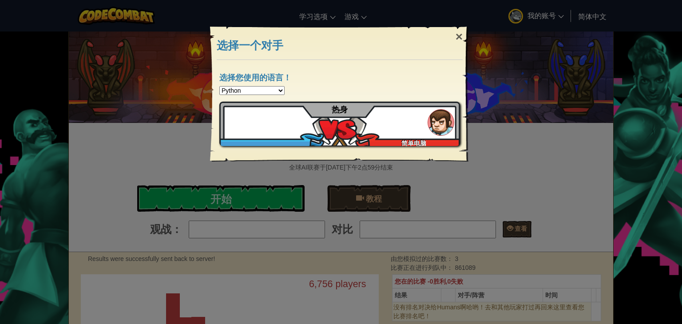
click at [267, 88] on select "Python JavaScript CoffeeScript Lua C++ Java (Experimental)" at bounding box center [251, 90] width 65 height 9
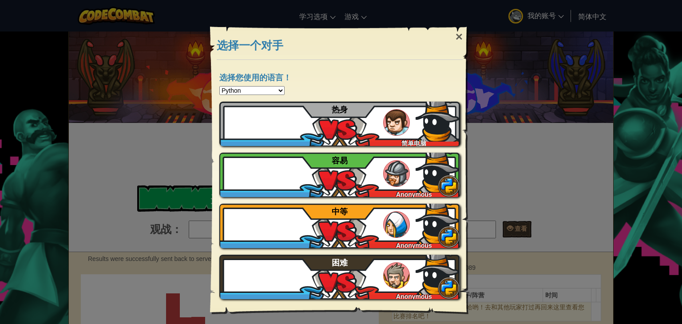
click at [266, 88] on select "Python JavaScript CoffeeScript Lua C++ Java (Experimental)" at bounding box center [251, 90] width 65 height 9
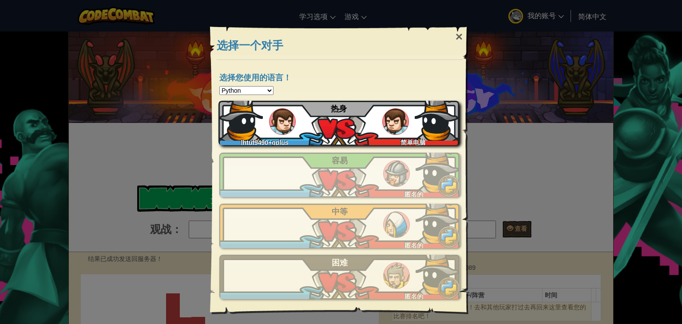
click at [364, 142] on div "简单电脑" at bounding box center [411, 140] width 96 height 9
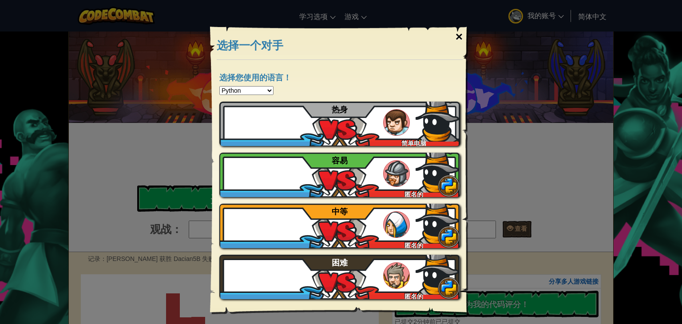
click at [459, 38] on font "×" at bounding box center [459, 37] width 7 height 14
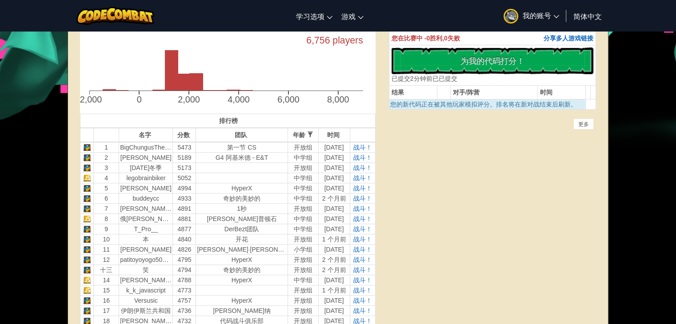
scroll to position [267, 0]
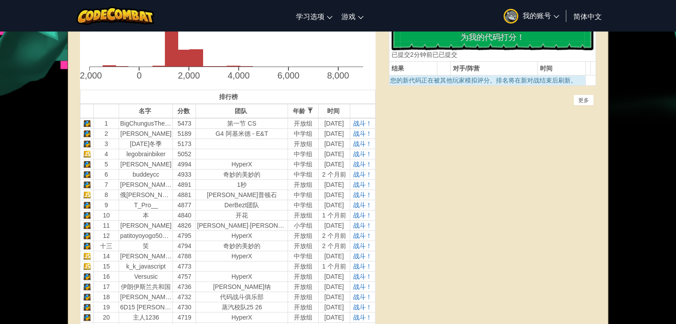
select select "zh-HANS"
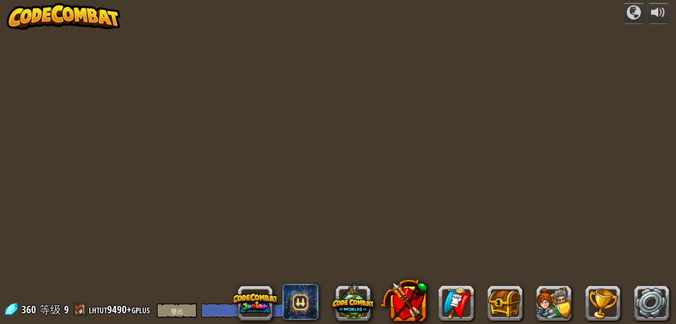
select select "zh-HANS"
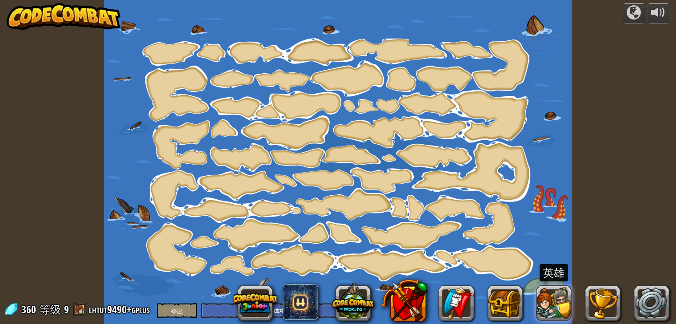
select select "zh-HANS"
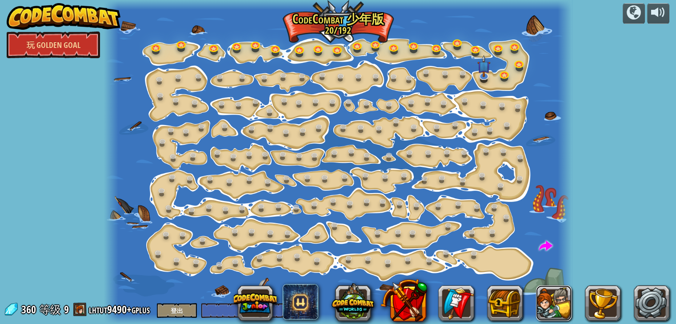
click at [548, 310] on button at bounding box center [554, 304] width 36 height 36
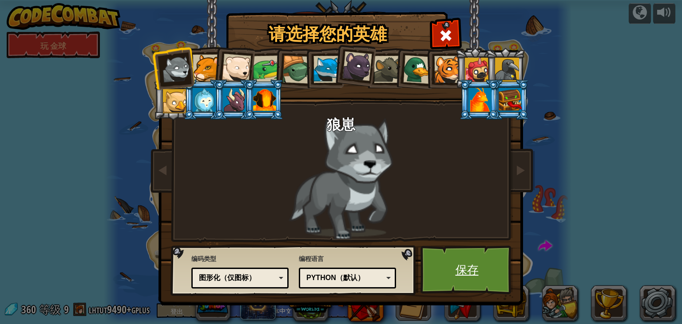
click at [462, 276] on font "保存" at bounding box center [467, 270] width 23 height 16
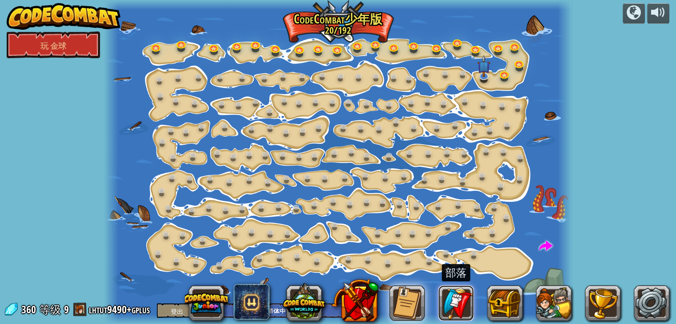
click at [442, 303] on link at bounding box center [456, 304] width 36 height 36
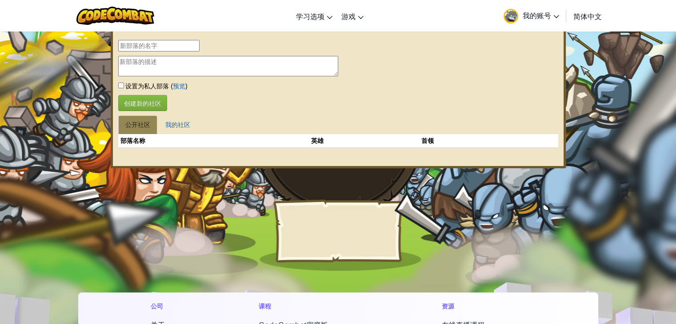
select select "zh-HANS"
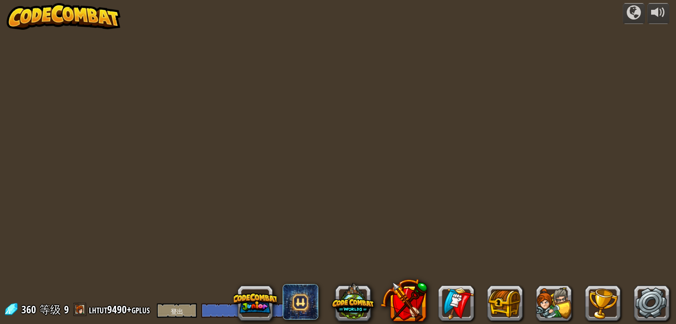
select select "zh-HANS"
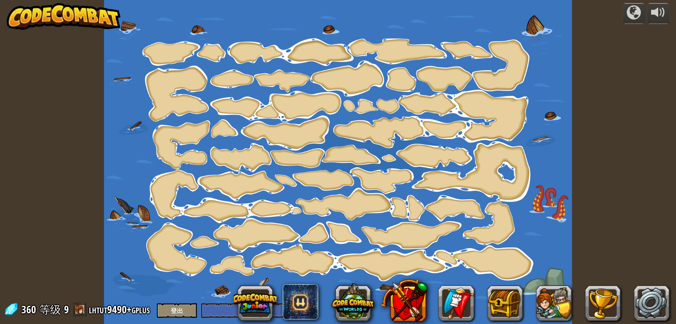
select select "zh-HANS"
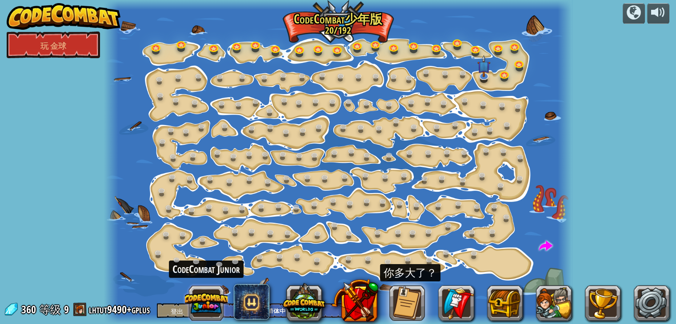
click at [211, 303] on button at bounding box center [206, 303] width 43 height 43
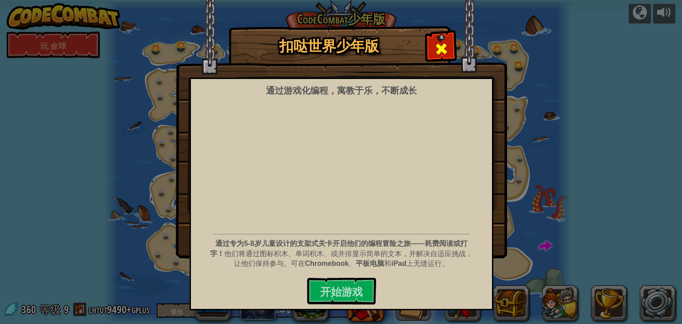
click at [433, 48] on div at bounding box center [441, 48] width 28 height 28
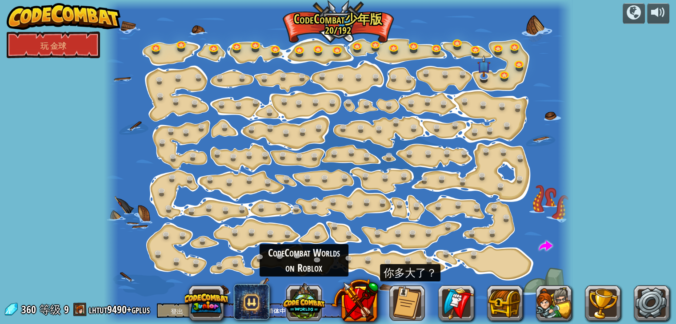
click at [307, 304] on button at bounding box center [304, 301] width 43 height 43
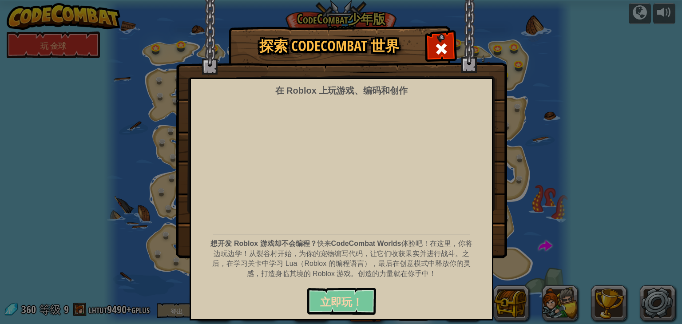
click at [347, 317] on div "在 Roblox 上玩游戏、编码和创作 想开发 Roblox 游戏却不会编程？ 快来 CodeCombat Worlds 体验吧！在这里，你将边玩边学！从裂谷…" at bounding box center [342, 199] width 304 height 243
